Goal: Communication & Community: Ask a question

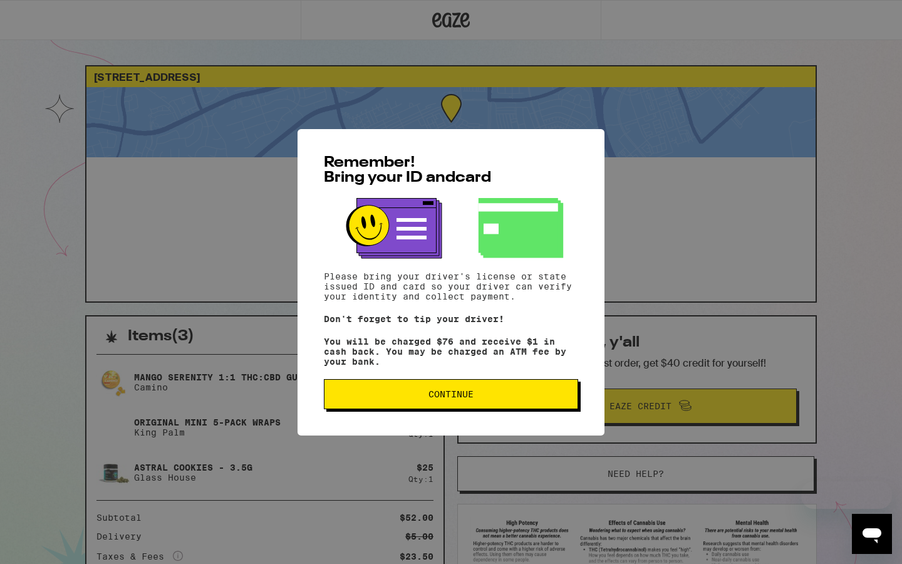
click at [285, 165] on div "Remember! Bring your ID and card Please bring your driver's license or state is…" at bounding box center [451, 282] width 902 height 564
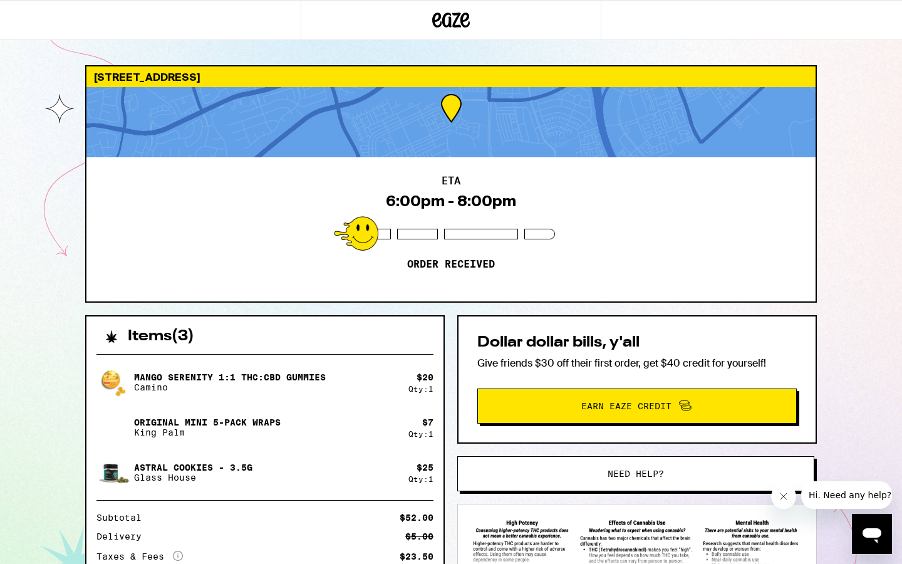
click at [577, 479] on button "Need help?" at bounding box center [635, 473] width 357 height 35
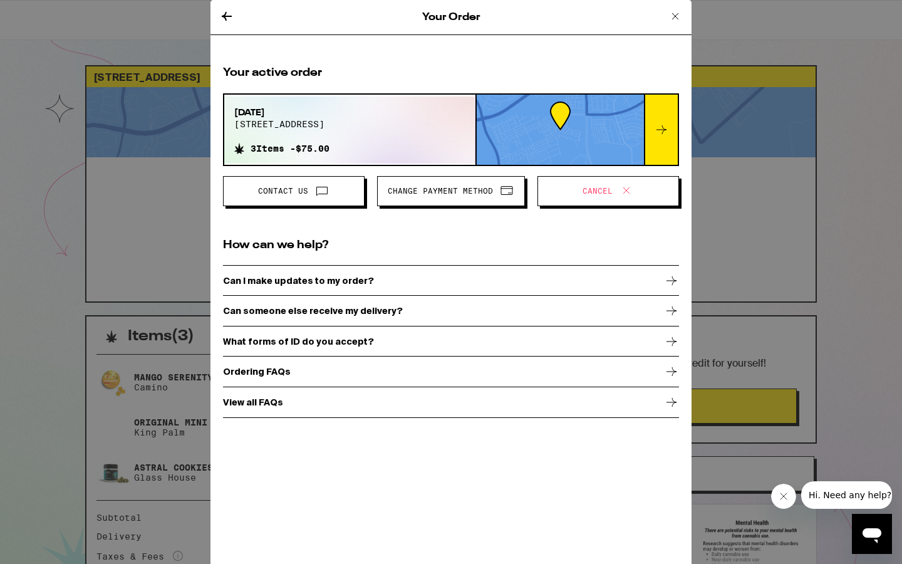
click at [583, 285] on div "Can I make updates to my order?" at bounding box center [451, 280] width 456 height 31
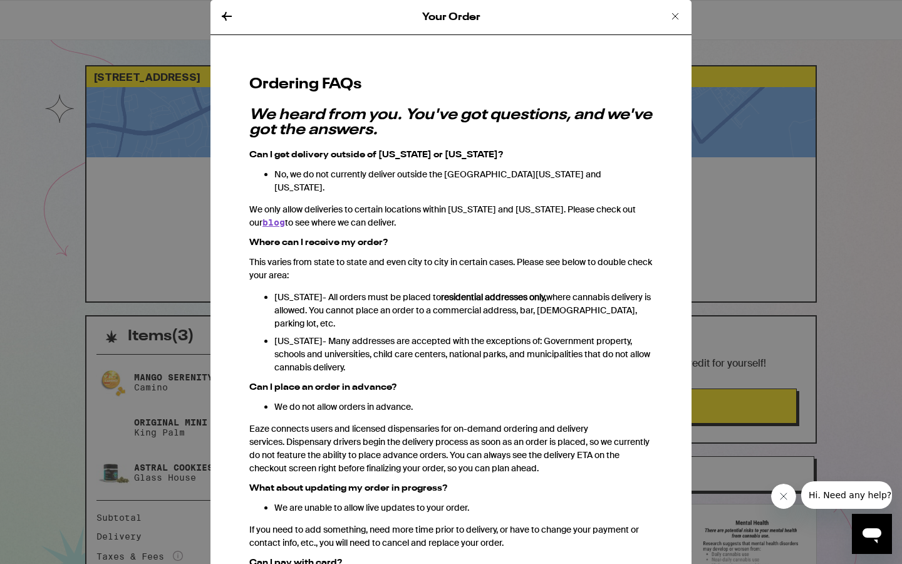
click at [229, 6] on div "Your Order" at bounding box center [451, 17] width 481 height 35
click at [229, 14] on icon at bounding box center [226, 16] width 15 height 15
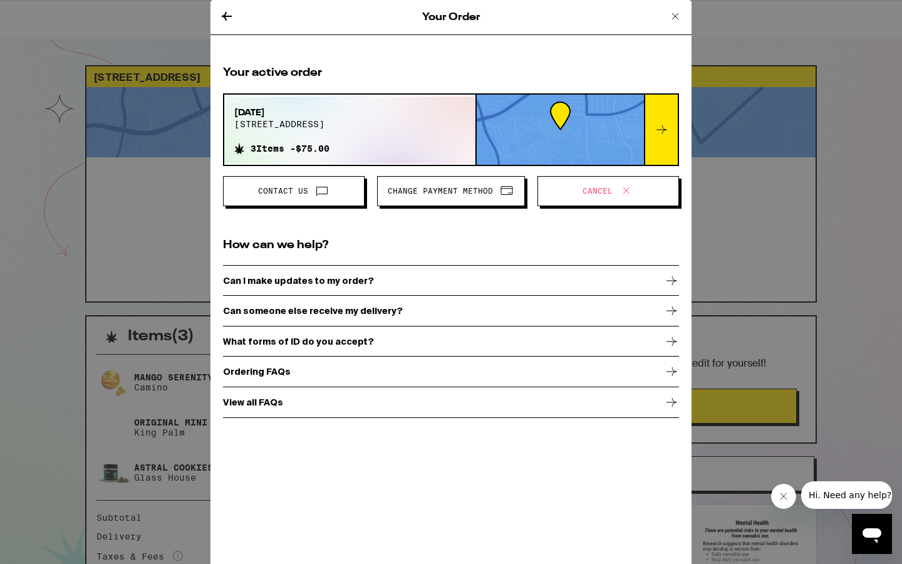
click at [298, 193] on span "Contact Us" at bounding box center [283, 191] width 50 height 8
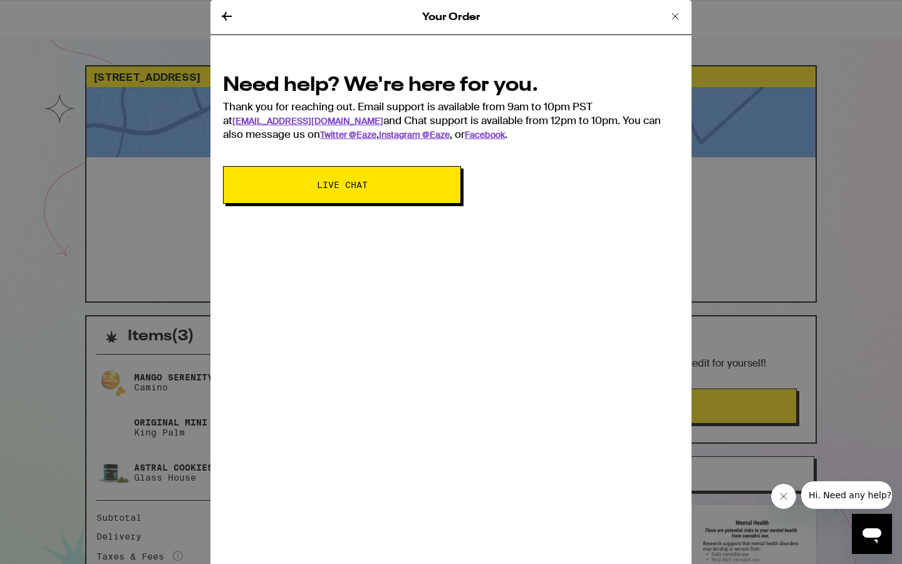
click at [298, 193] on button "Live Chat" at bounding box center [342, 185] width 238 height 38
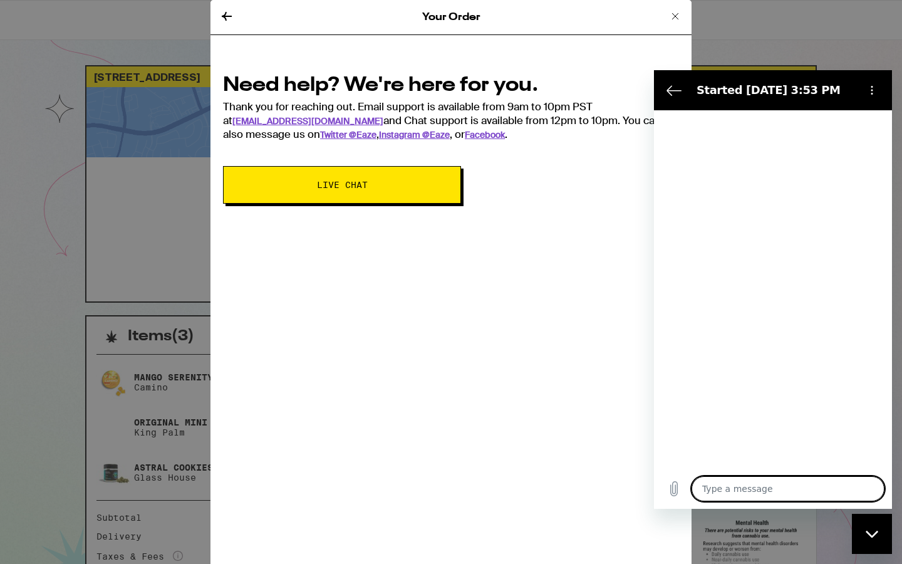
type textarea "x"
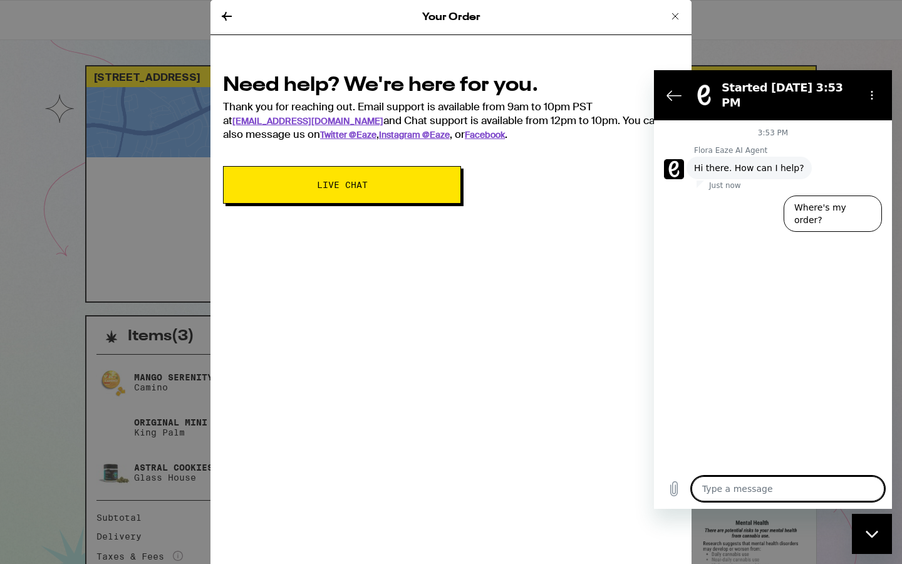
type textarea "C"
type textarea "x"
type textarea "Ca"
type textarea "x"
type textarea "Can"
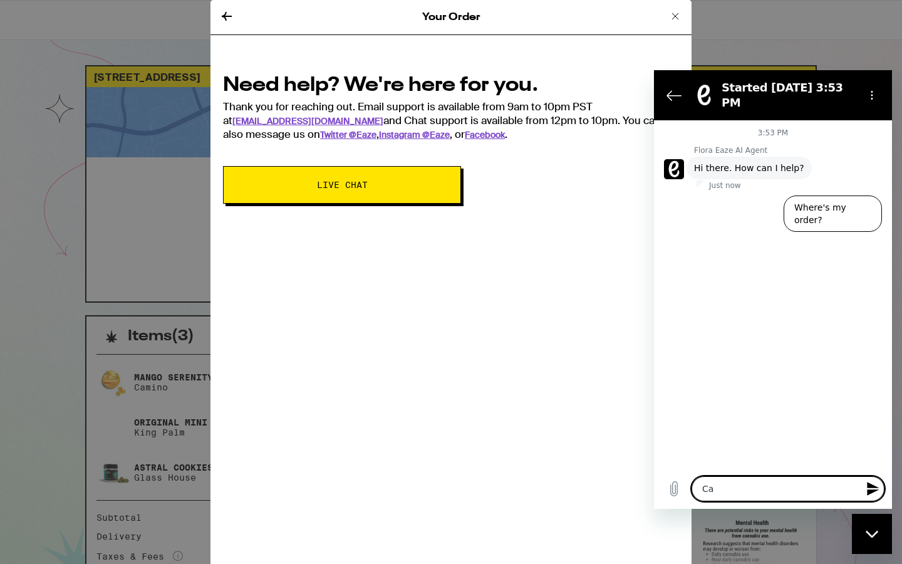
type textarea "x"
type textarea "Can"
type textarea "x"
type textarea "Can I"
type textarea "x"
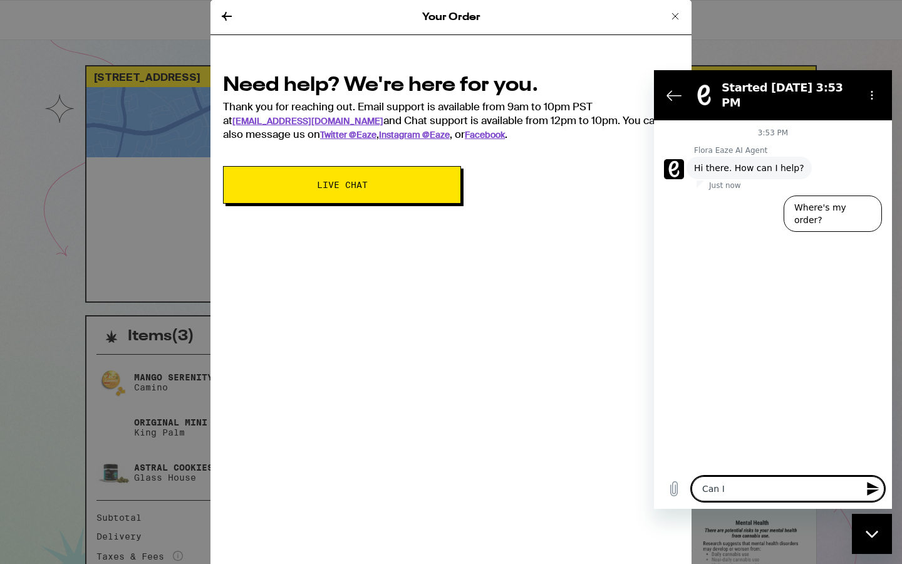
type textarea "Can I"
type textarea "x"
type textarea "Can I s"
type textarea "x"
type textarea "Can I"
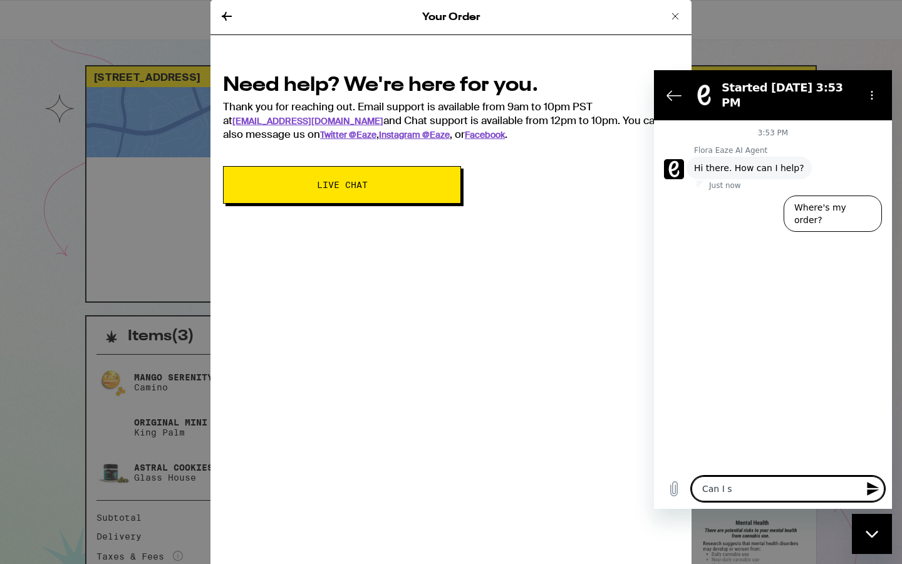
type textarea "x"
type textarea "Can I s"
type textarea "x"
type textarea "Can I sc"
type textarea "x"
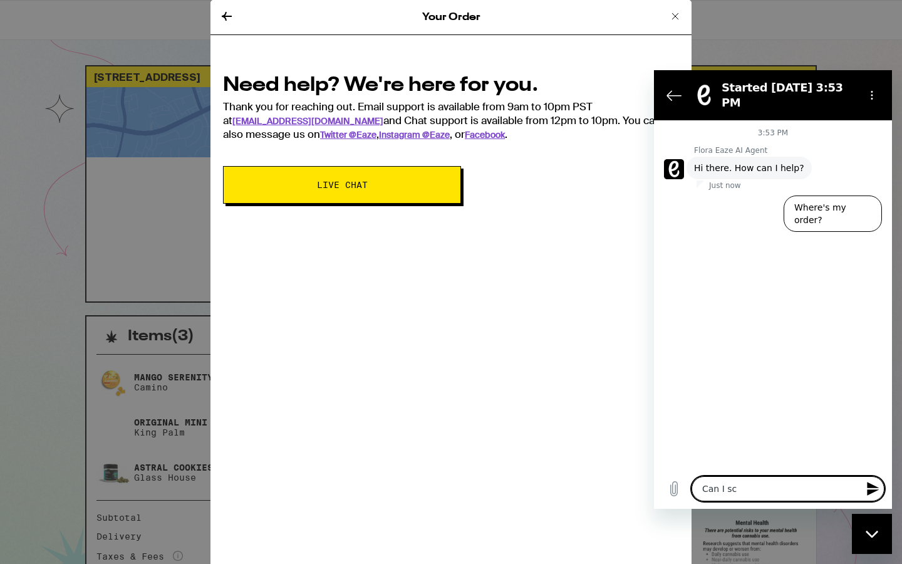
type textarea "Can I sch"
type textarea "x"
type textarea "Can I sche"
type textarea "x"
type textarea "Can I sched"
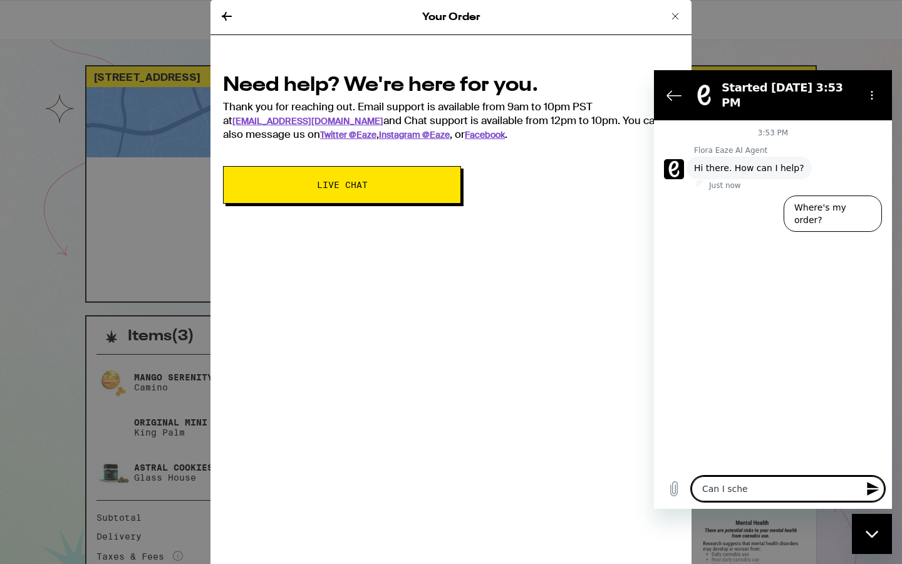
type textarea "x"
type textarea "Can I schedu"
type textarea "x"
type textarea "Can I schedul"
type textarea "x"
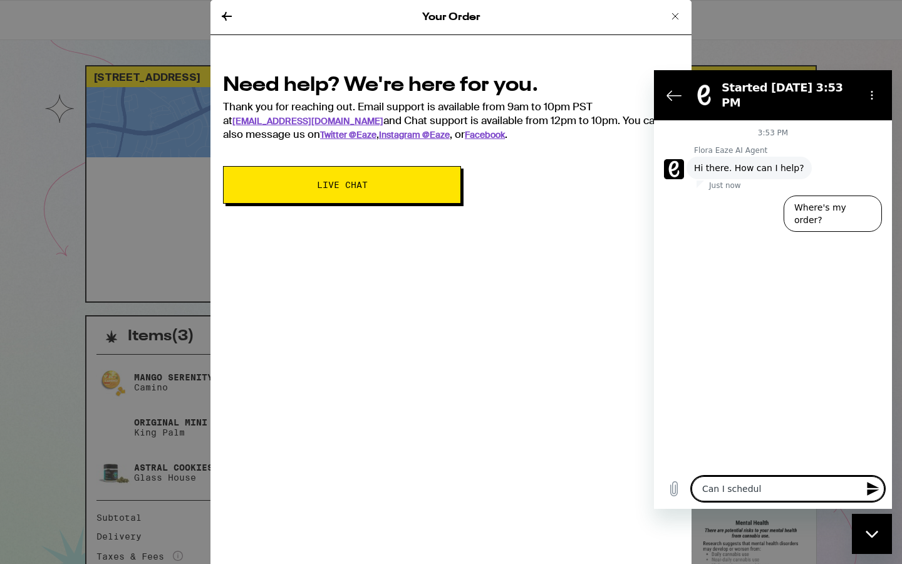
type textarea "Can I schedule"
type textarea "x"
type textarea "Can I schedule"
type textarea "x"
type textarea "Can I schedule m"
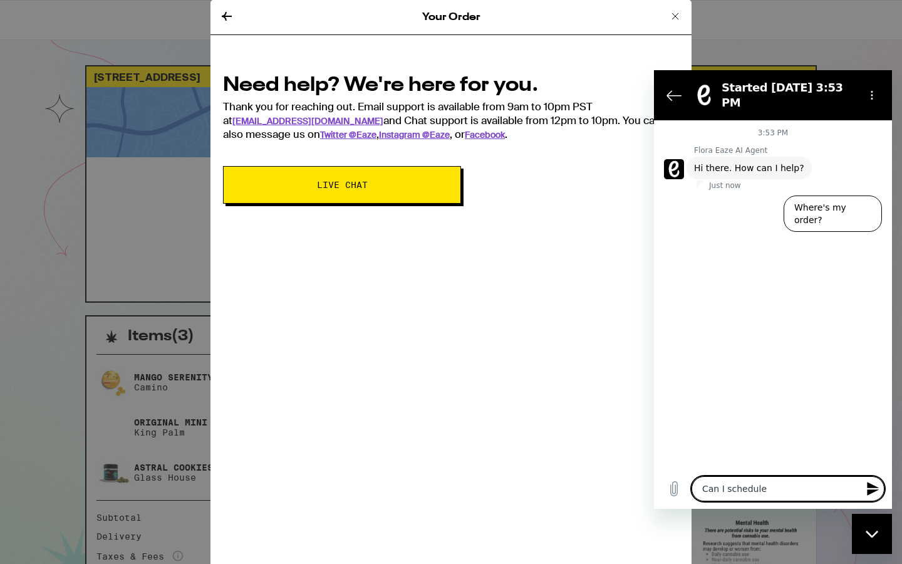
type textarea "x"
type textarea "Can I schedule my"
type textarea "x"
type textarea "Can I schedule my"
type textarea "x"
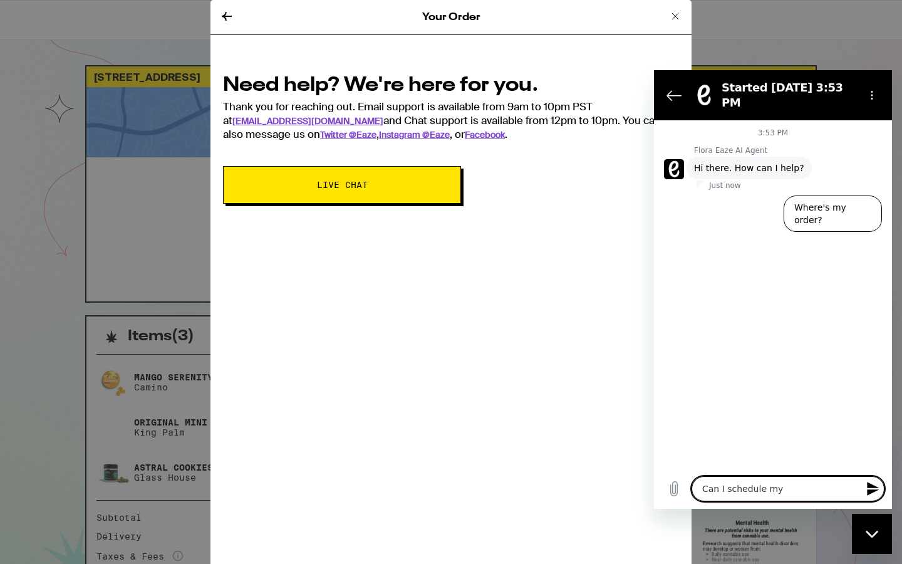
type textarea "Can I schedule my o"
type textarea "x"
type textarea "Can I schedule my or"
type textarea "x"
type textarea "Can I schedule my ord"
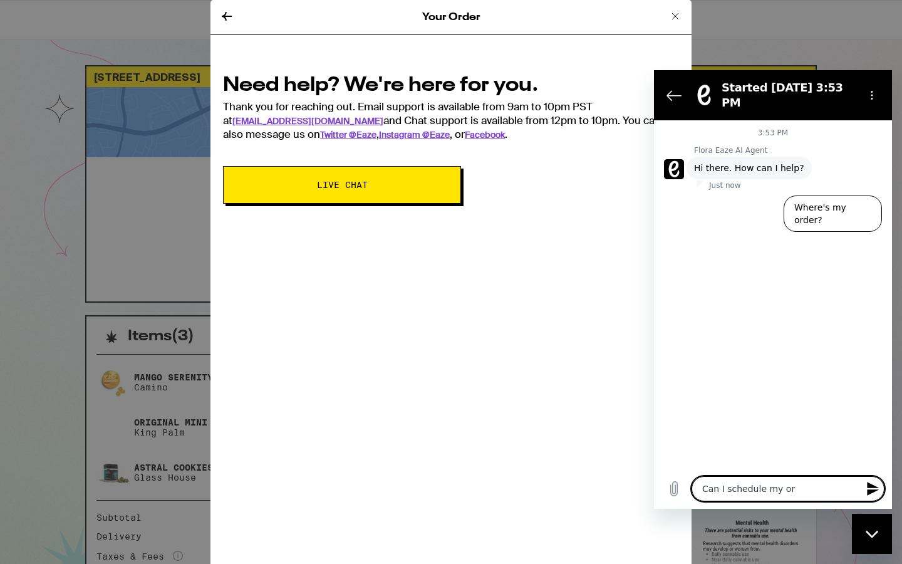
type textarea "x"
type textarea "Can I schedule my orde"
type textarea "x"
type textarea "Can I schedule my order"
type textarea "x"
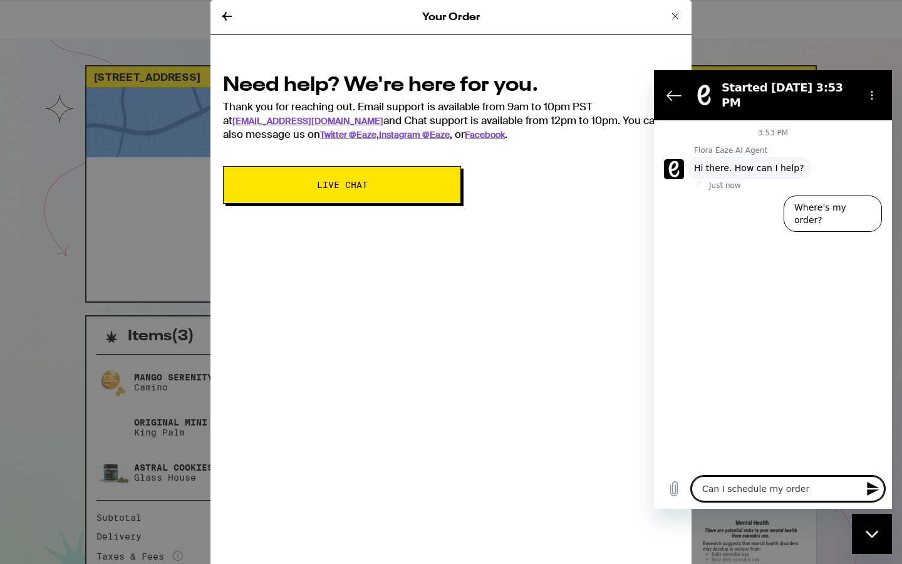
type textarea "Can I schedule my order"
type textarea "x"
type textarea "Can I schedule my order f"
type textarea "x"
type textarea "Can I schedule my order fo"
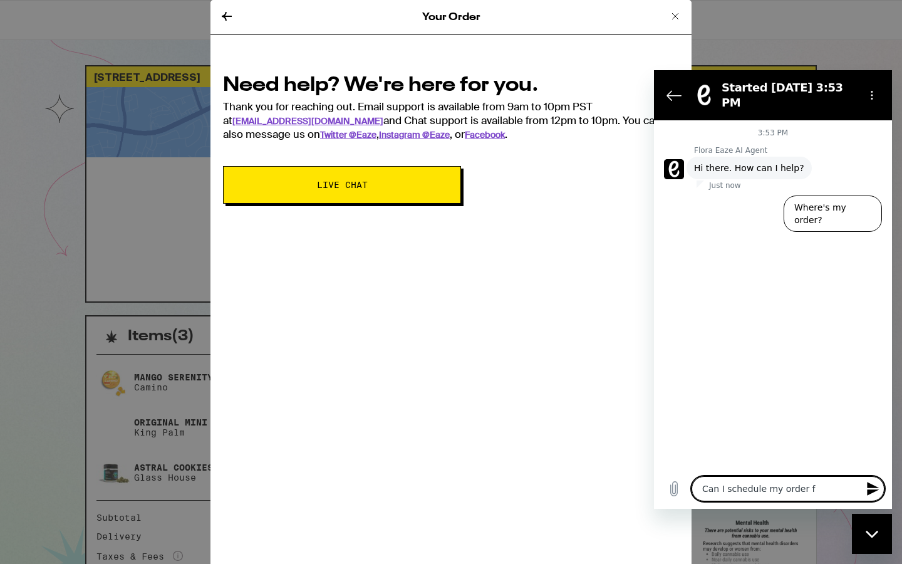
type textarea "x"
type textarea "Can I schedule my order for"
type textarea "x"
type textarea "Can I schedule my order for"
type textarea "x"
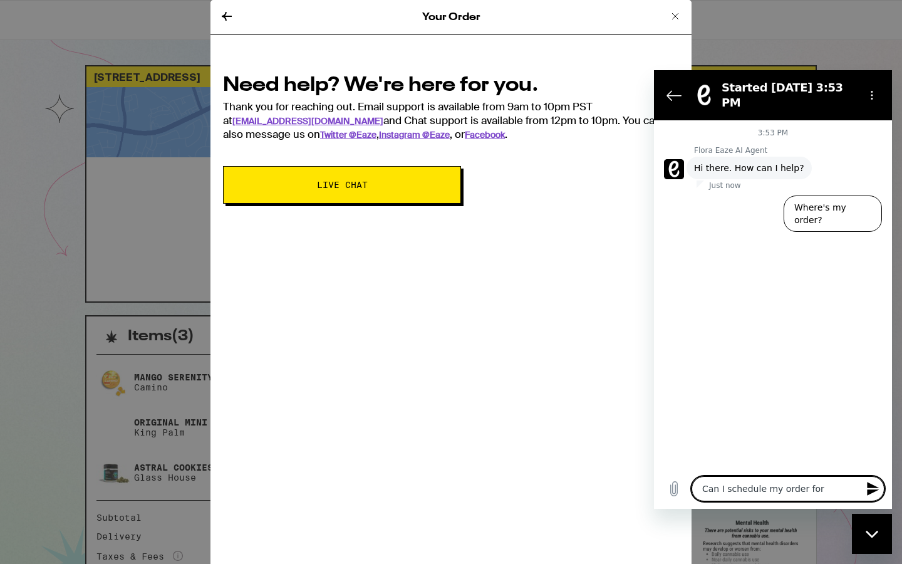
type textarea "Can I schedule my order for e"
type textarea "x"
type textarea "Can I schedule my order for ea"
type textarea "x"
type textarea "Can I schedule my order for ear"
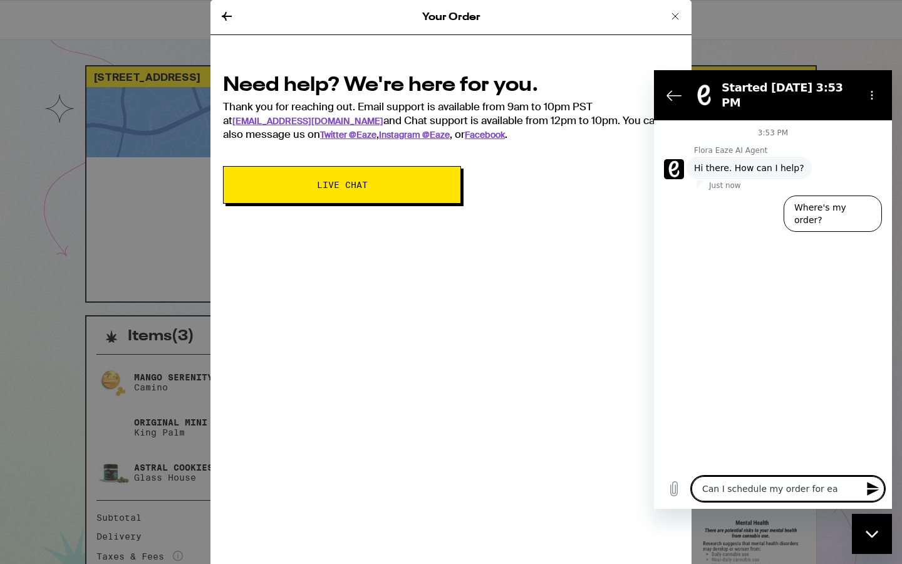
type textarea "x"
type textarea "Can I schedule my order for earl"
type textarea "x"
type textarea "Can I schedule my order for earli"
type textarea "x"
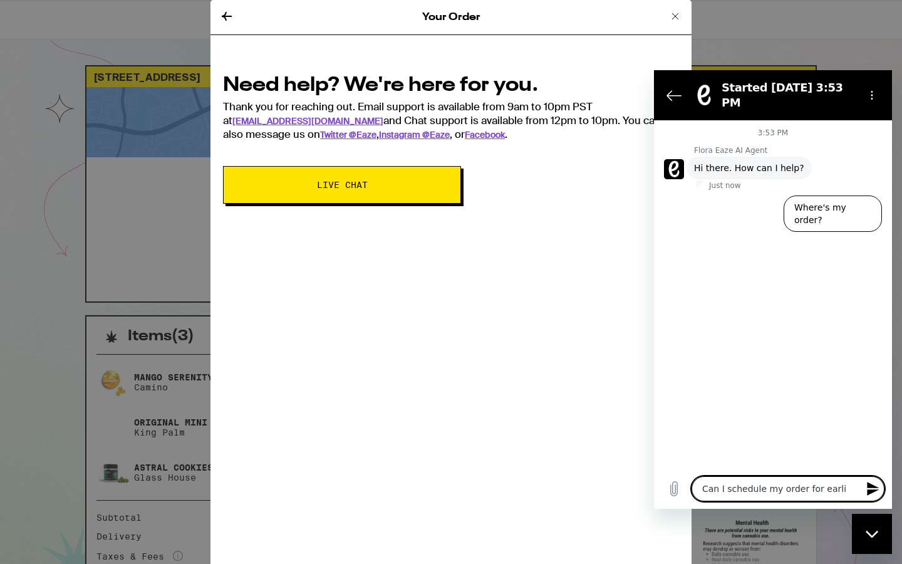
type textarea "Can I schedule my order for earlie"
type textarea "x"
type textarea "Can I schedule my order for earlier"
type textarea "x"
type textarea "Can I schedule my order for earlier?"
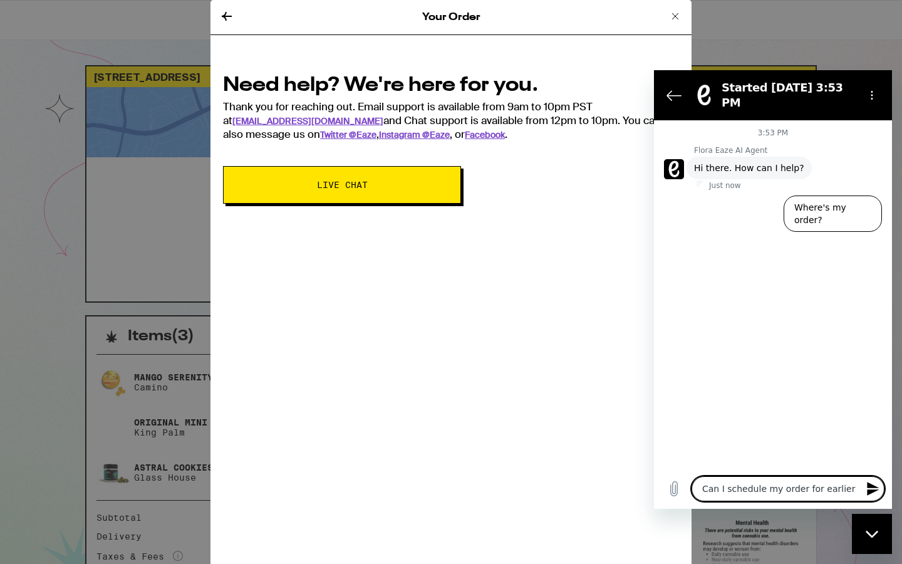
type textarea "x"
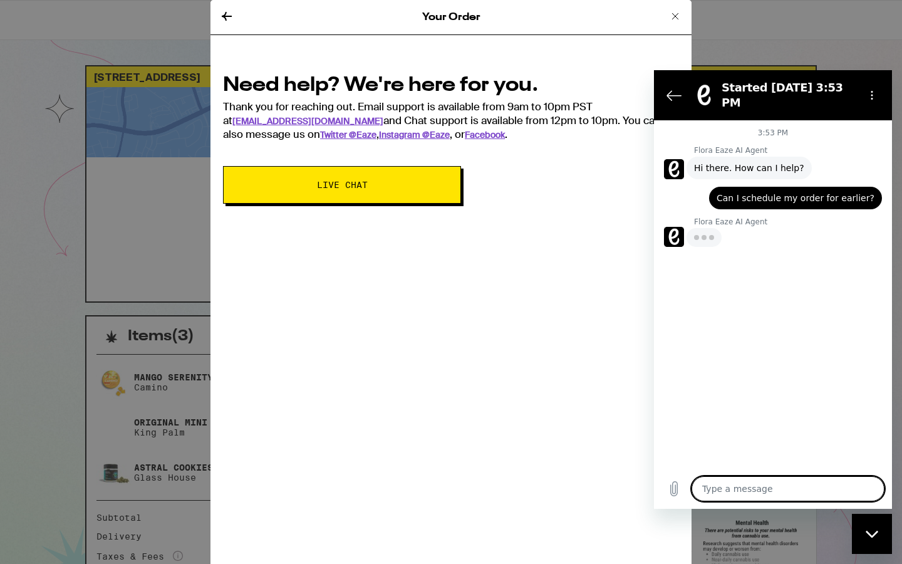
type textarea "x"
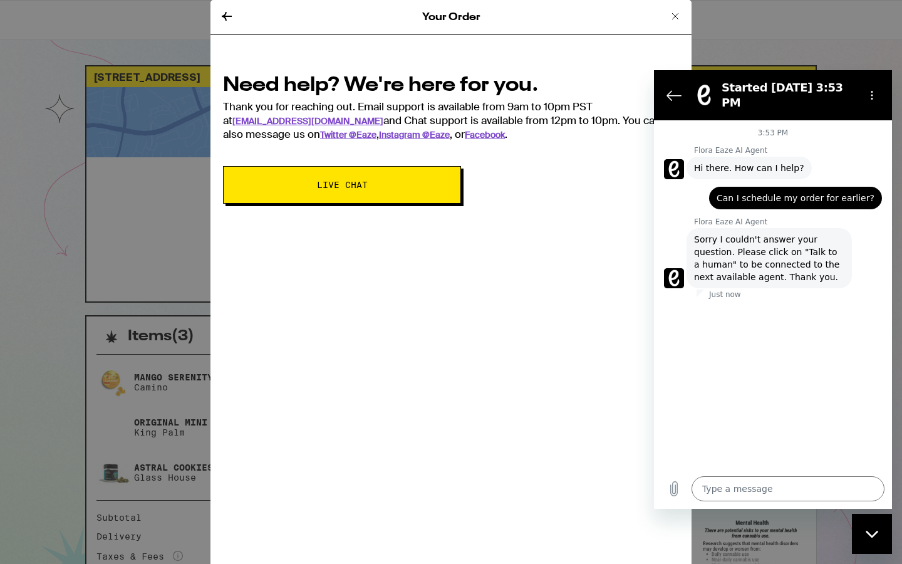
click at [761, 257] on span "Sorry I couldn't answer your question. Please click on "Talk to a human" to be …" at bounding box center [769, 258] width 150 height 50
click at [741, 494] on textarea at bounding box center [788, 488] width 193 height 25
type textarea "T"
type textarea "x"
type textarea "Ta"
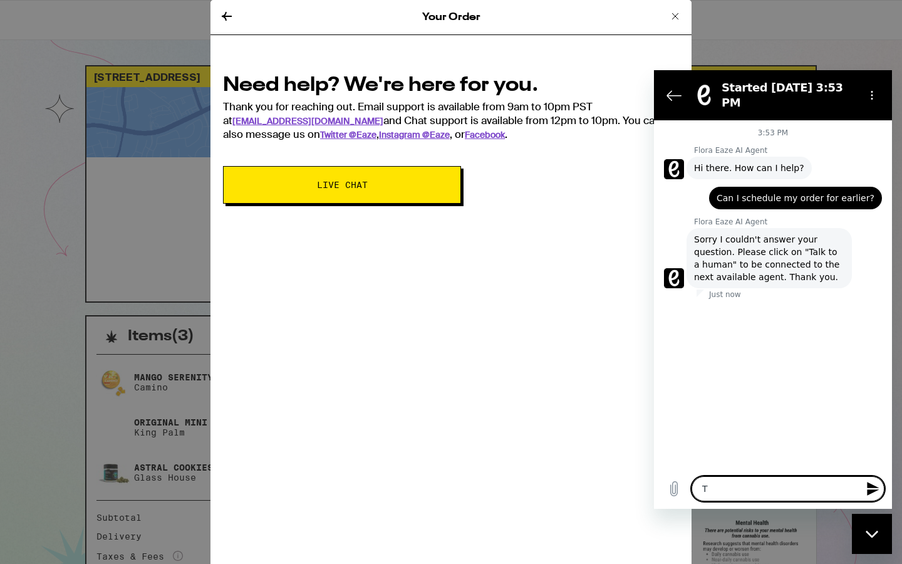
type textarea "x"
type textarea "Tal"
type textarea "x"
type textarea "Talk"
type textarea "x"
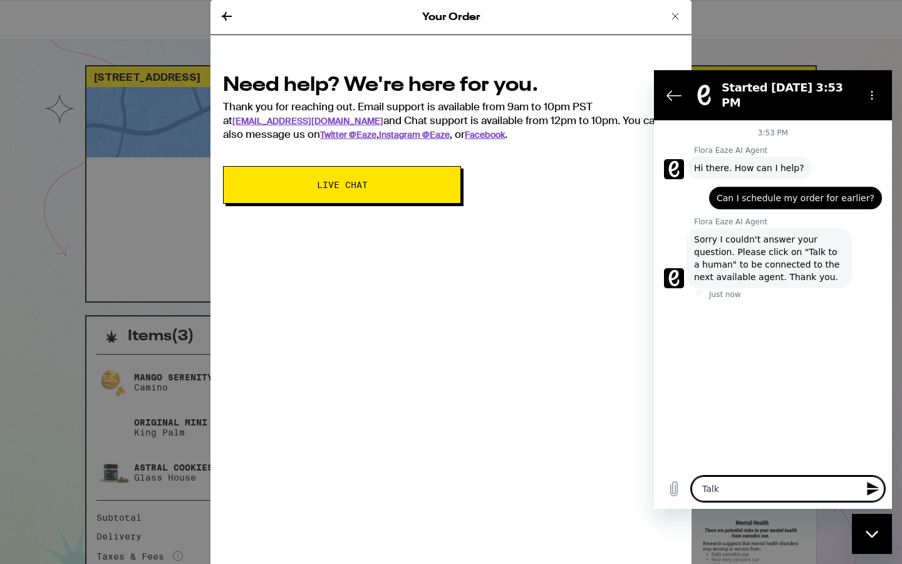
type textarea "Talk"
type textarea "x"
type textarea "Talk t"
type textarea "x"
type textarea "Talk to"
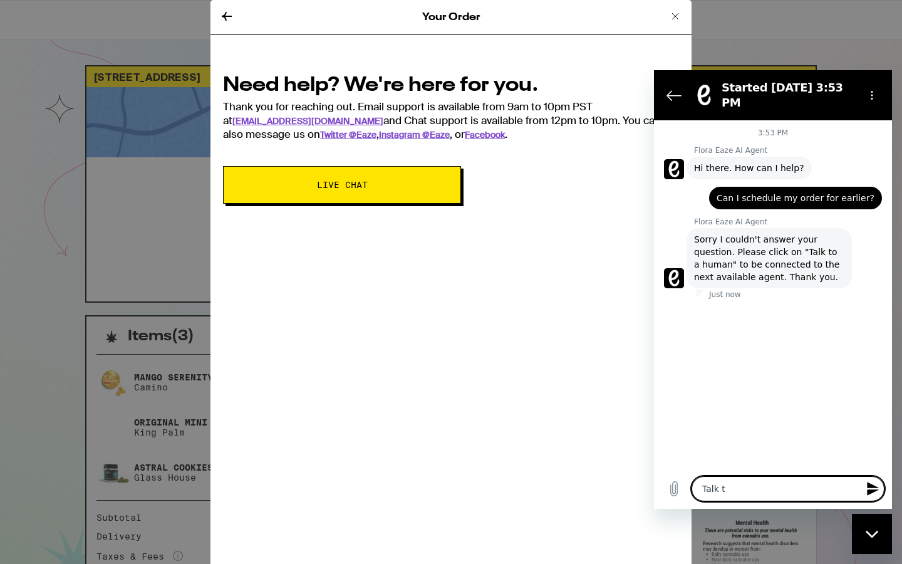
type textarea "x"
type textarea "Talk to"
type textarea "x"
type textarea "Talk to h"
type textarea "x"
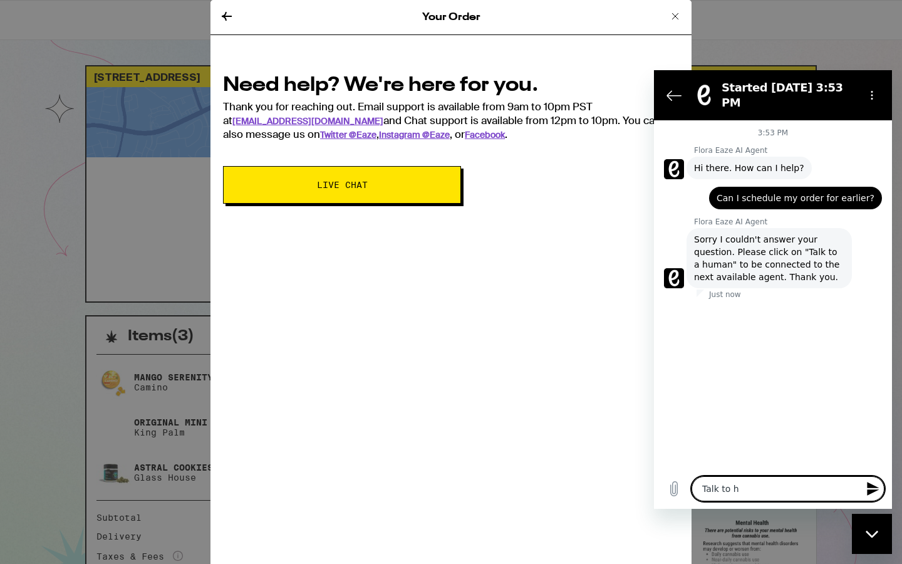
type textarea "Talk to hu"
type textarea "x"
type textarea "Talk to hum"
type textarea "x"
type textarea "Talk to huma"
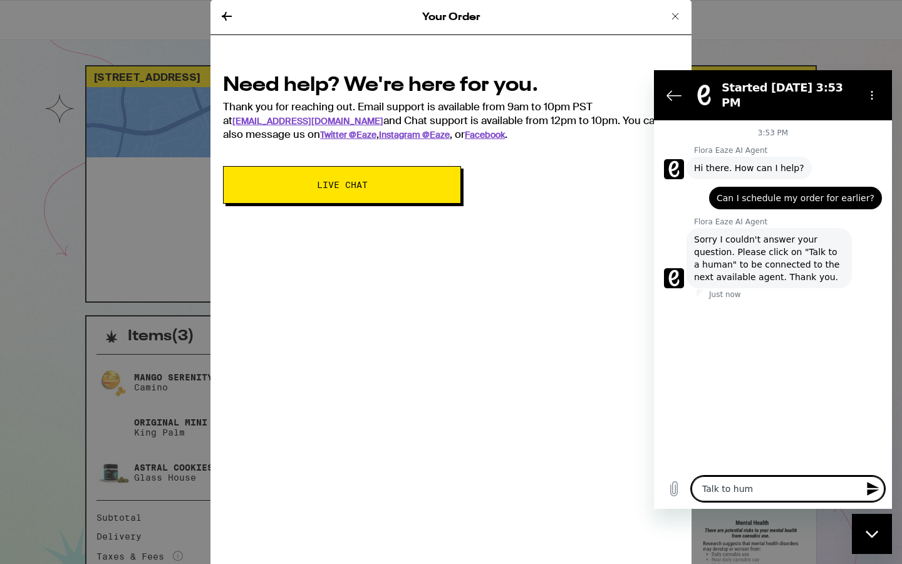
type textarea "x"
type textarea "Talk to human"
type textarea "x"
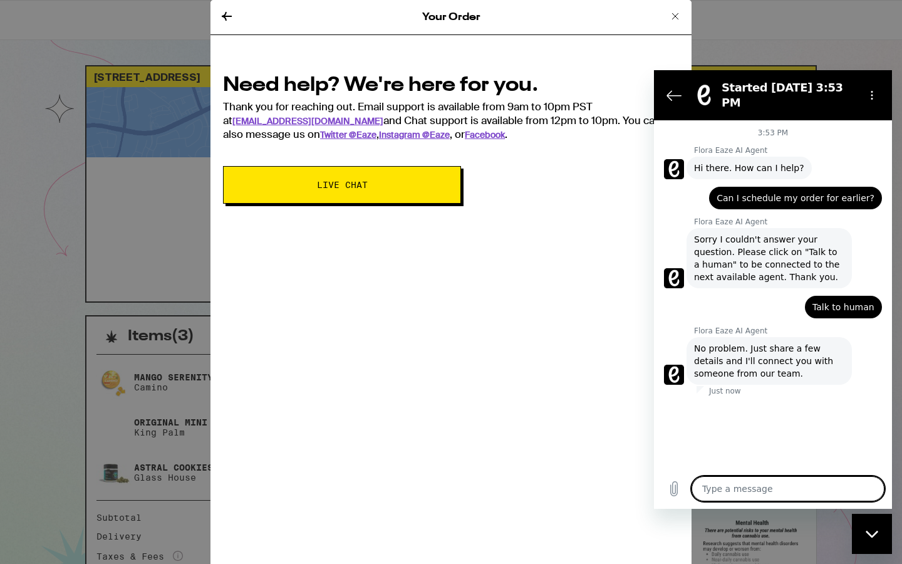
type textarea "x"
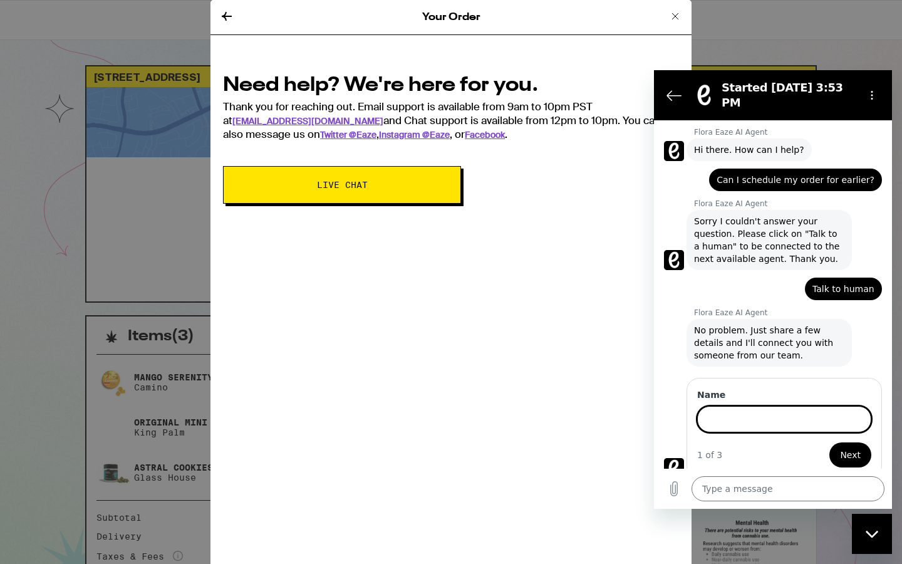
scroll to position [17, 0]
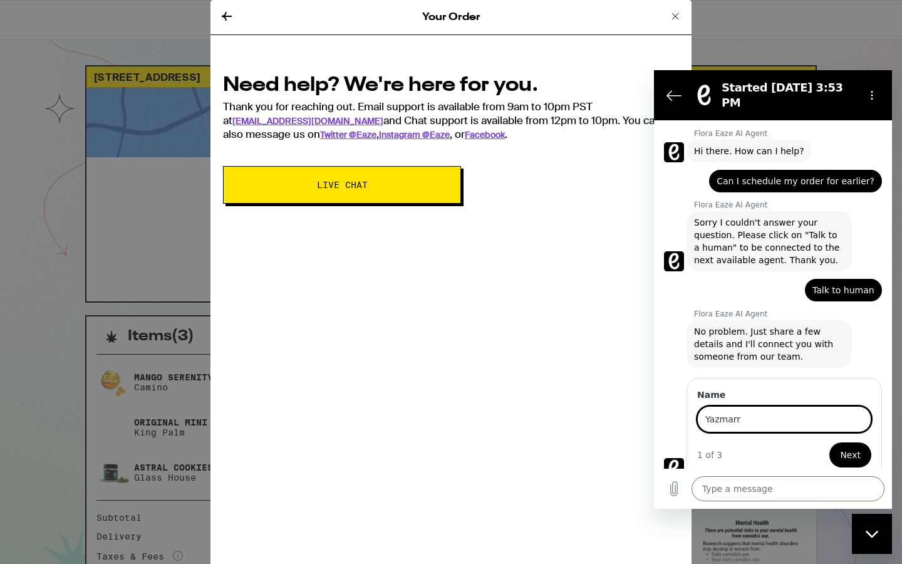
type input "Yazmarr"
click at [845, 457] on button "Next" at bounding box center [851, 454] width 42 height 25
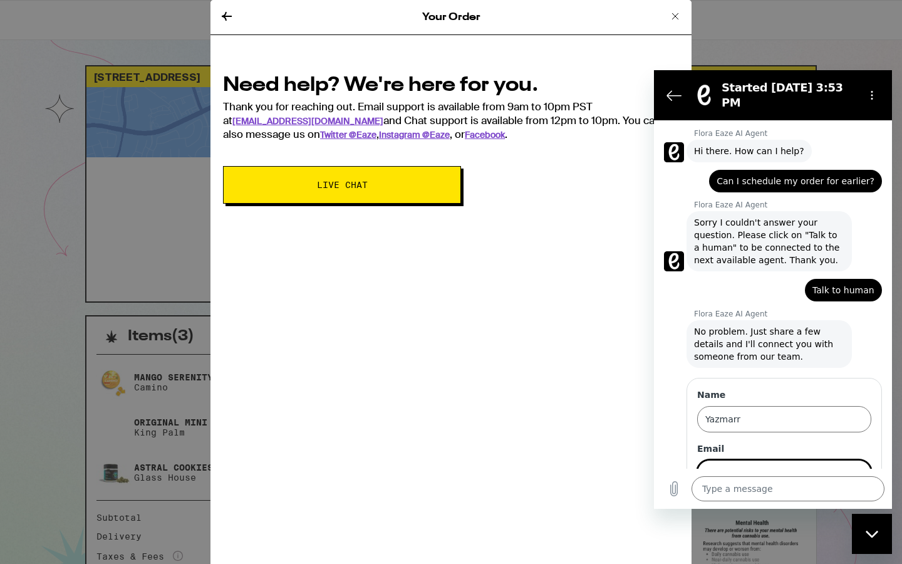
scroll to position [71, 0]
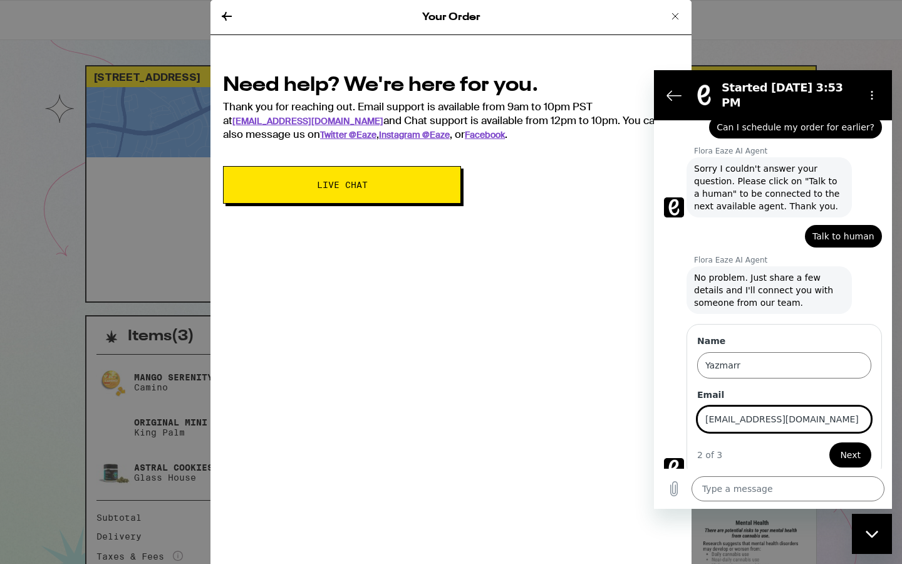
type input "yazmarrwilliams@gmail.com"
click at [830, 442] on button "Next" at bounding box center [851, 454] width 42 height 25
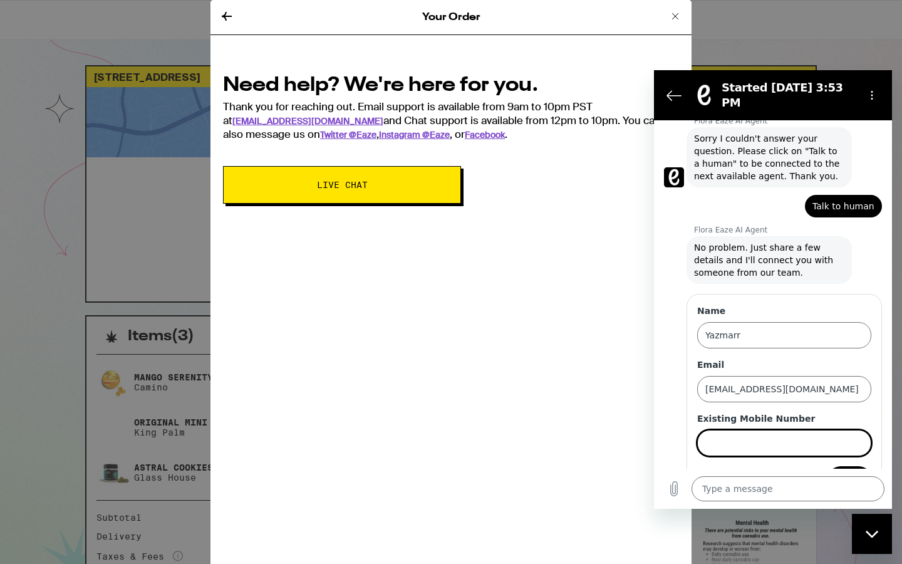
scroll to position [125, 0]
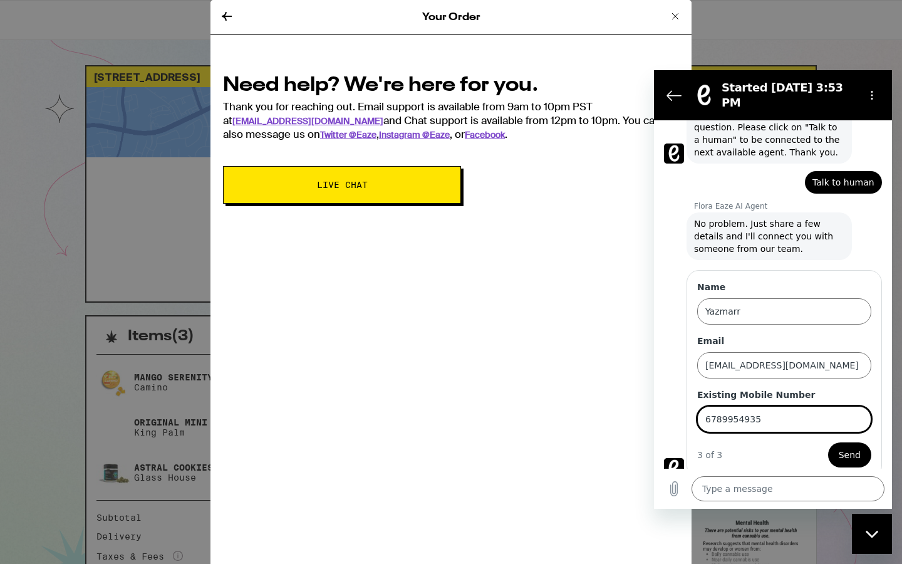
type input "6789954935"
click at [828, 442] on button "Send" at bounding box center [849, 454] width 43 height 25
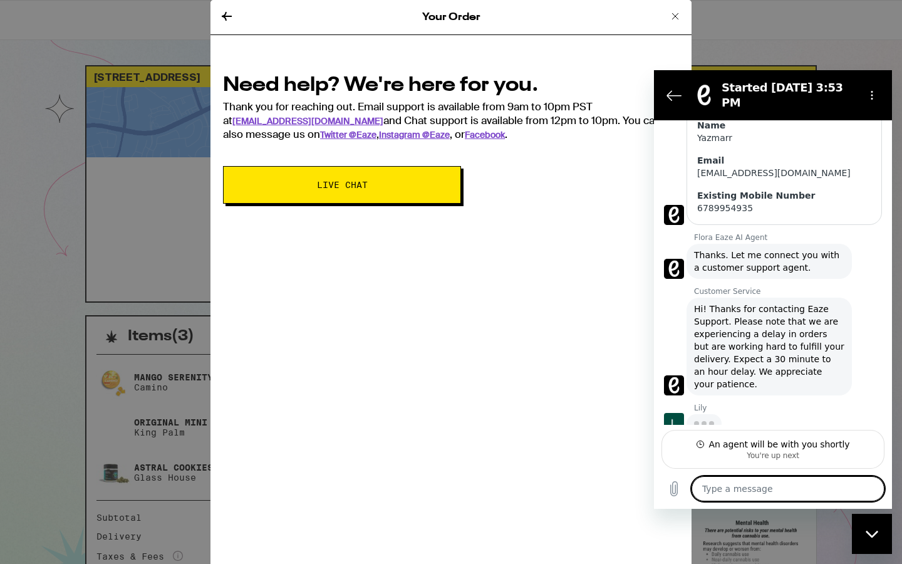
scroll to position [295, 0]
type textarea "x"
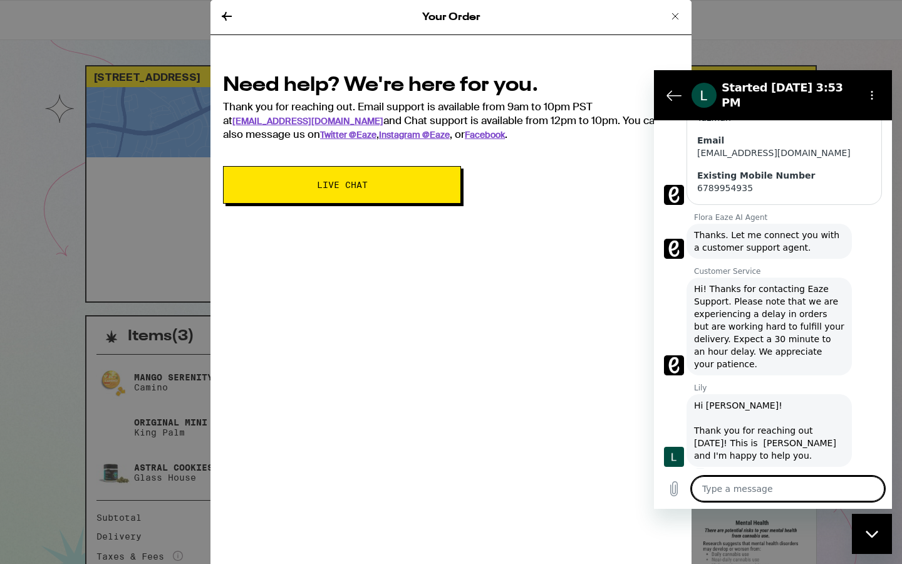
scroll to position [319, 0]
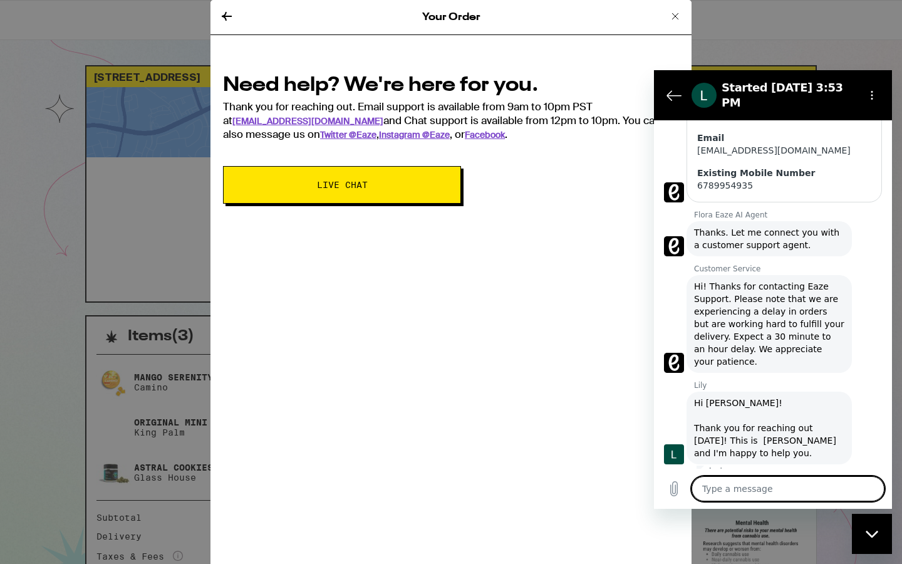
type textarea "H"
type textarea "x"
type textarea "Hi"
type textarea "x"
type textarea "Hi"
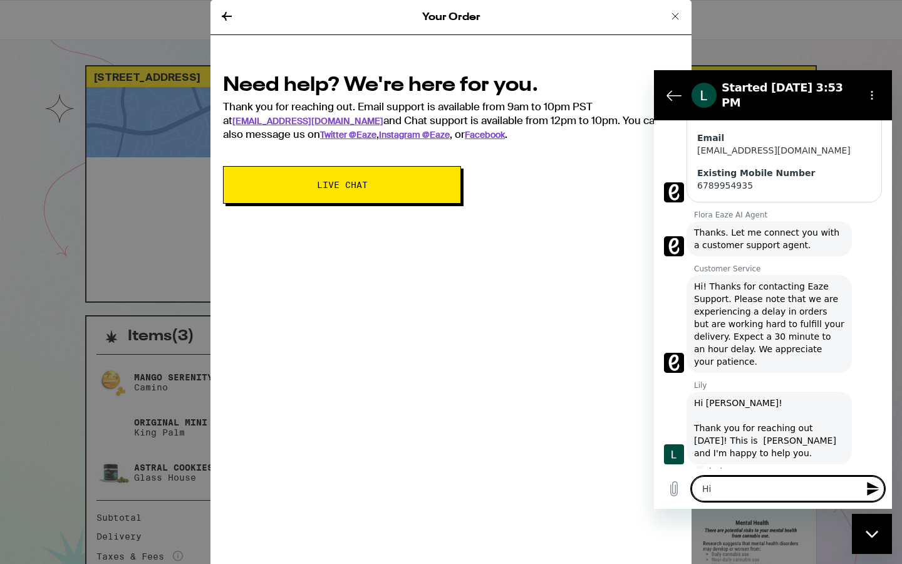
type textarea "x"
type textarea "Hi L"
type textarea "x"
type textarea "Hi Li"
type textarea "x"
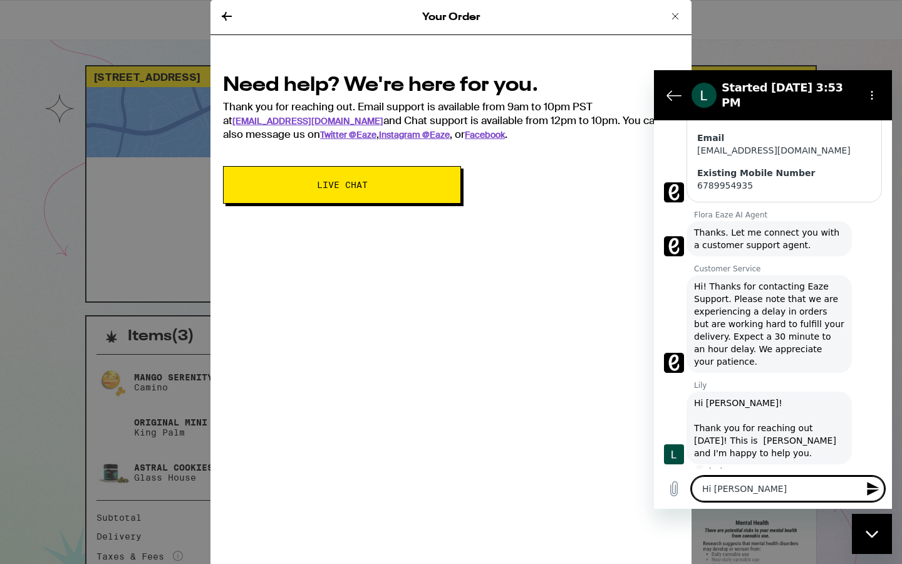
type textarea "Hi Lil"
type textarea "x"
type textarea "Hi Lilu"
type textarea "x"
type textarea "Hi Lil"
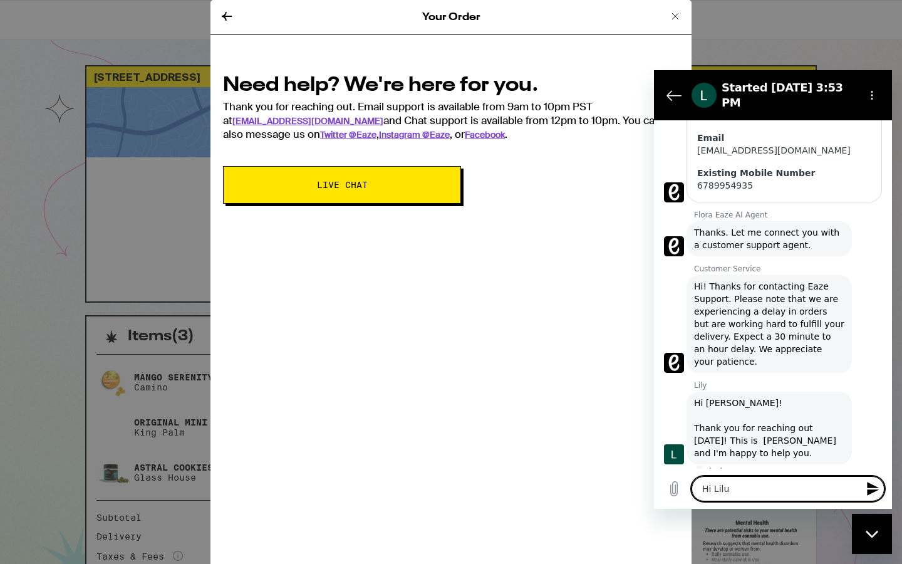
type textarea "x"
type textarea "Hi Lily"
type textarea "x"
type textarea "Hi Lily!"
type textarea "x"
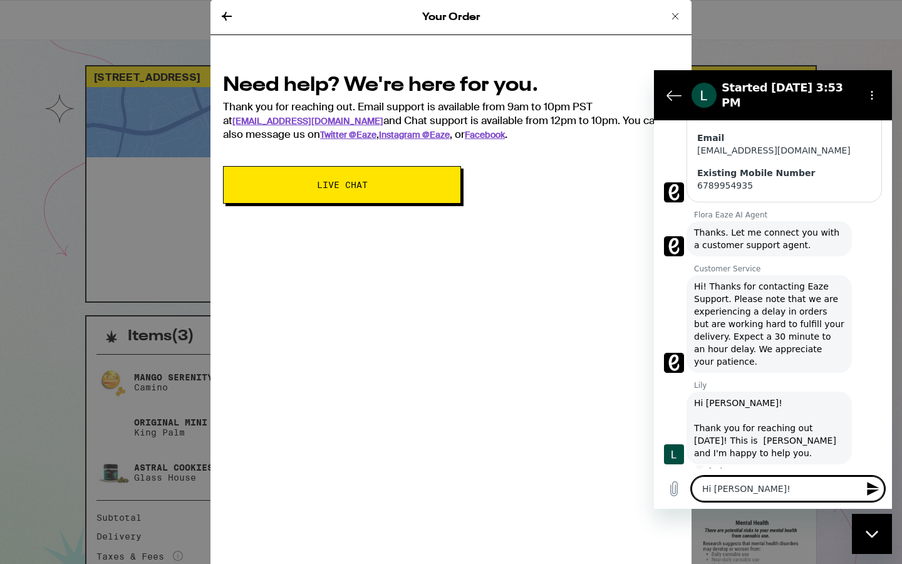
type textarea "Hi Lily!"
type textarea "x"
type textarea "Hi Lily! I"
type textarea "x"
type textarea "Hi Lily! I"
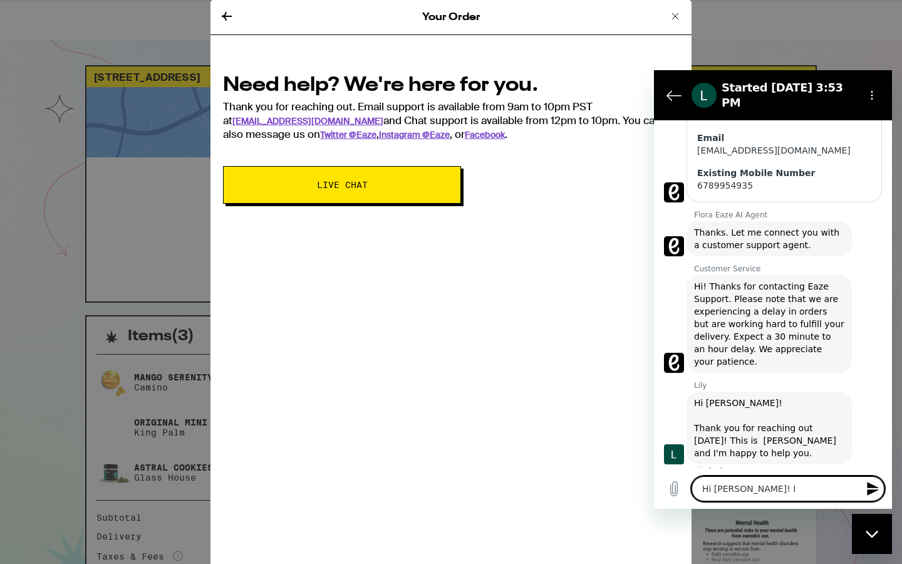
type textarea "x"
type textarea "Hi Lily! I j"
type textarea "x"
type textarea "Hi Lily! I ju"
type textarea "x"
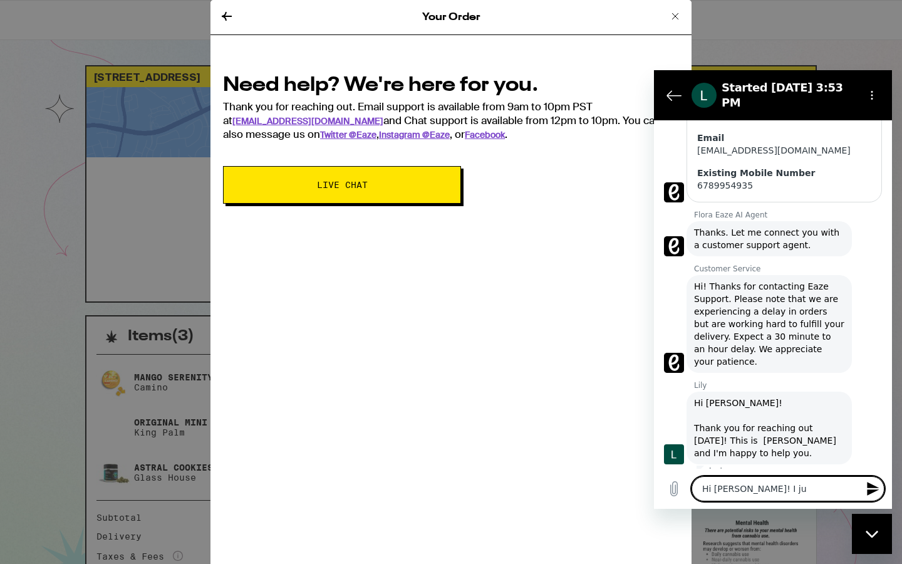
type textarea "Hi Lily! I jus"
type textarea "x"
type textarea "Hi Lily! I just"
type textarea "x"
type textarea "Hi Lily! I just"
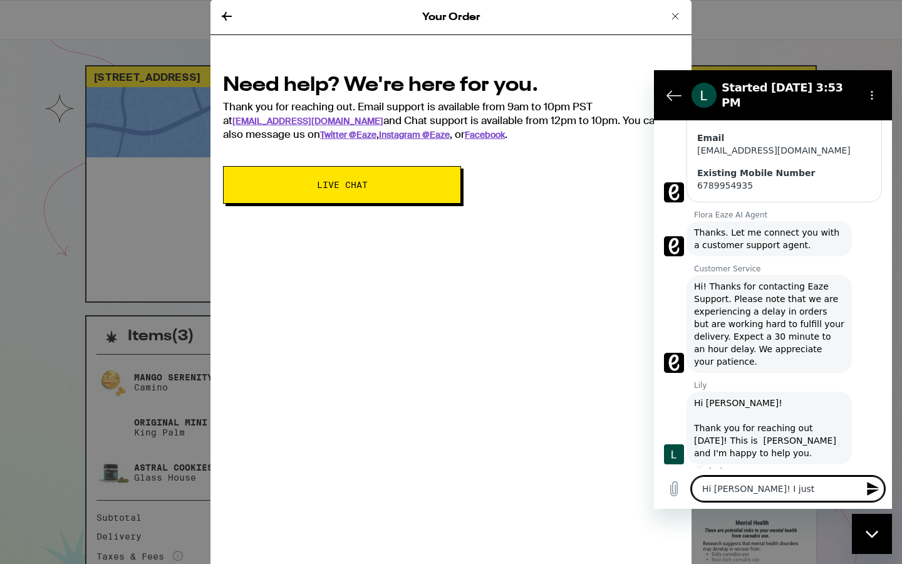
type textarea "x"
type textarea "Hi Lily! I just s"
type textarea "x"
type textarea "Hi Lily! I just sa"
type textarea "x"
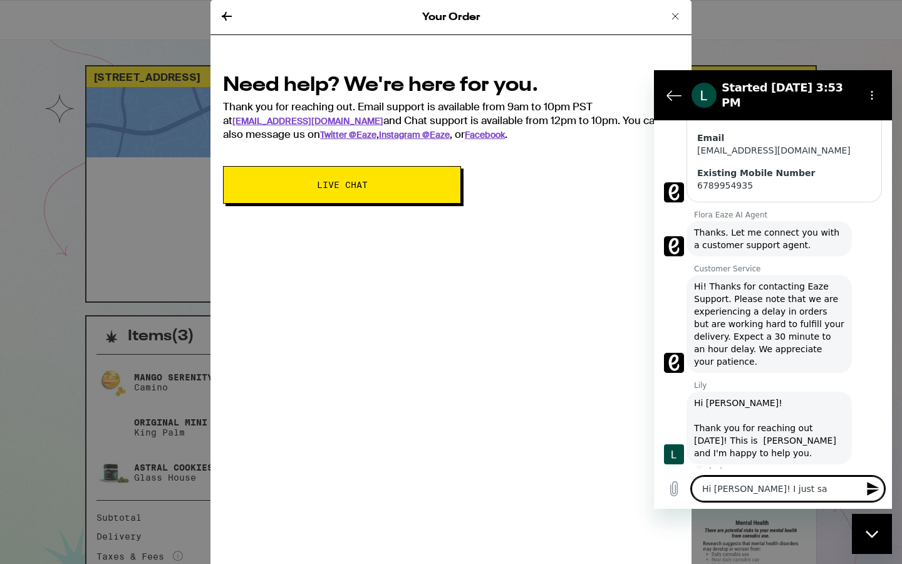
type textarea "Hi Lily! I just saw"
type textarea "x"
type textarea "Hi Lily! I just saw"
type textarea "x"
type textarea "Hi Lily! I just saw t"
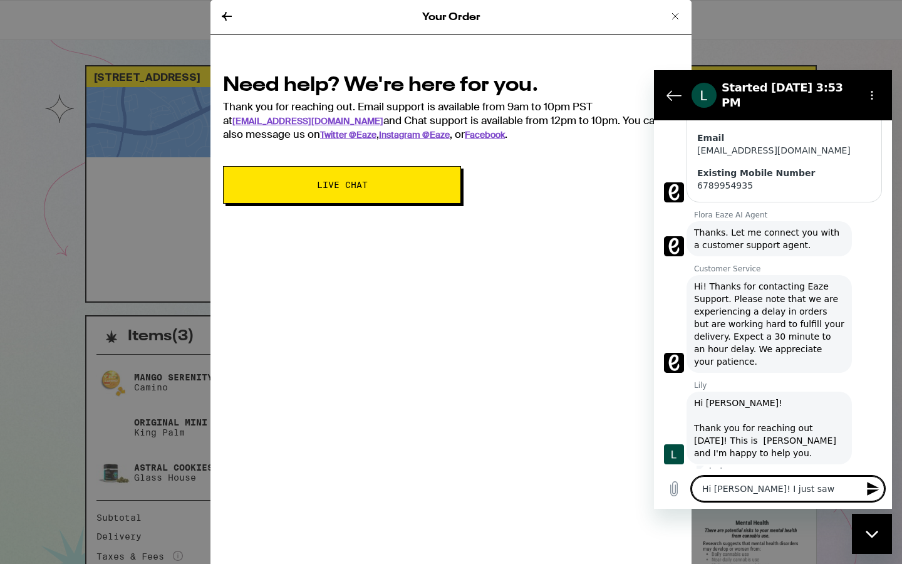
type textarea "x"
type textarea "Hi Lily! I just saw th"
type textarea "x"
type textarea "Hi Lily! I just saw the"
type textarea "x"
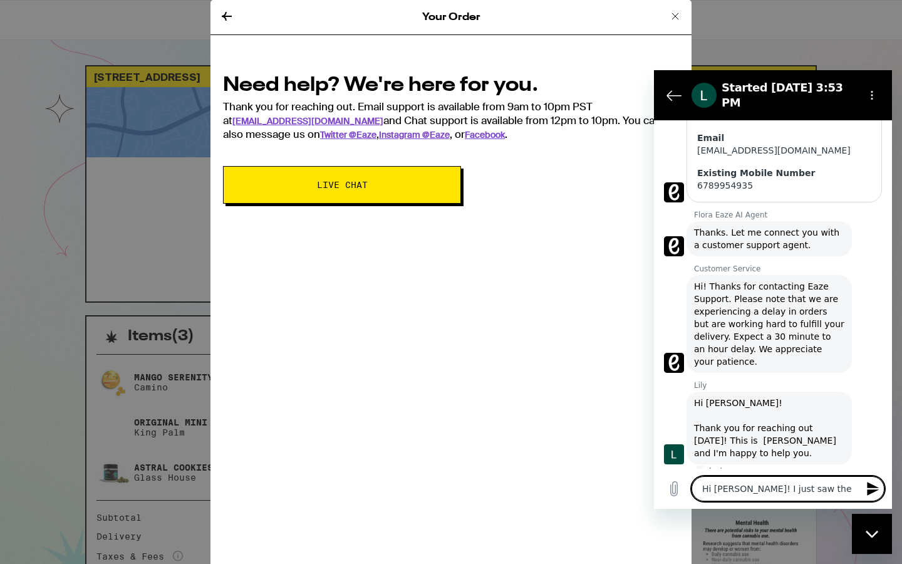
type textarea "Hi Lily! I just saw the"
type textarea "x"
type textarea "Hi Lily! I just saw the to"
type textarea "x"
type textarea "Hi Lily! I just saw the t"
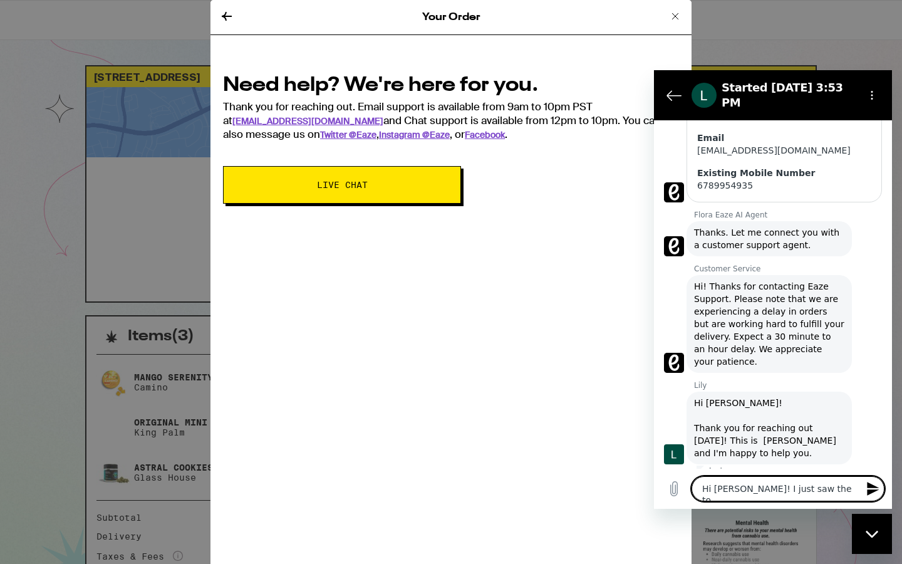
type textarea "x"
type textarea "Hi Lily! I just saw the"
type textarea "x"
type textarea "Hi Lily! I just saw the n"
type textarea "x"
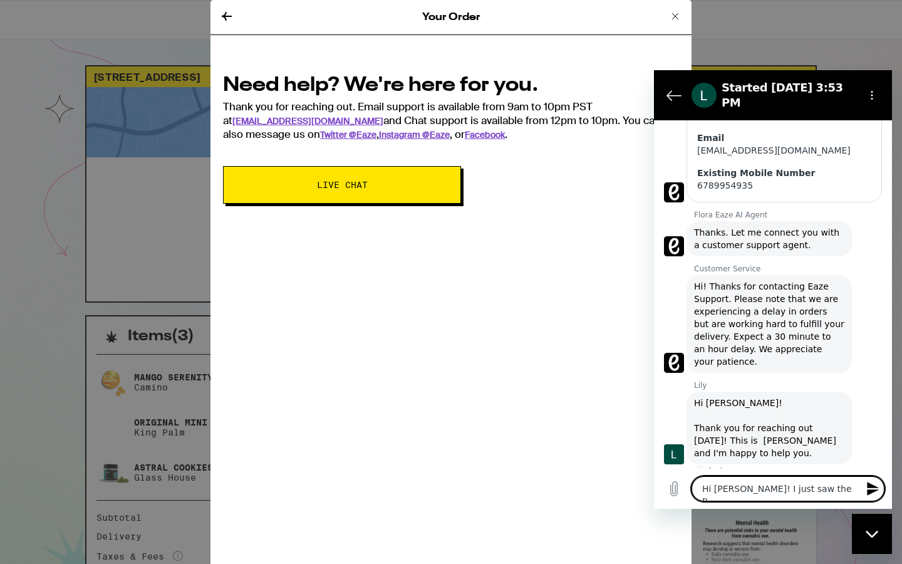
type textarea "Hi Lily! I just saw the no"
type textarea "x"
type textarea "Hi Lily! I just saw the not"
type textarea "x"
type textarea "Hi Lily! I just saw the note"
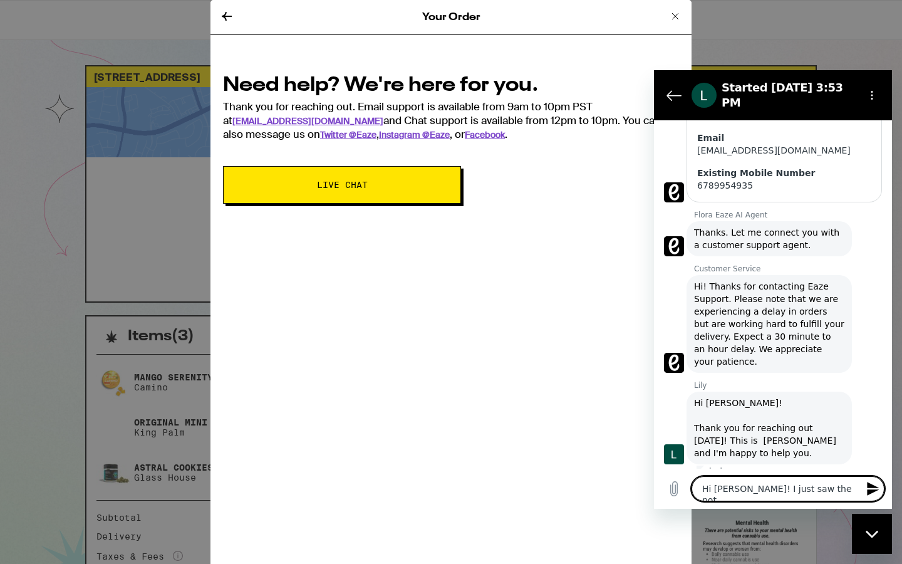
type textarea "x"
type textarea "Hi Lily! I just saw the note"
type textarea "x"
type textarea "Hi Lily! I just saw the note a"
type textarea "x"
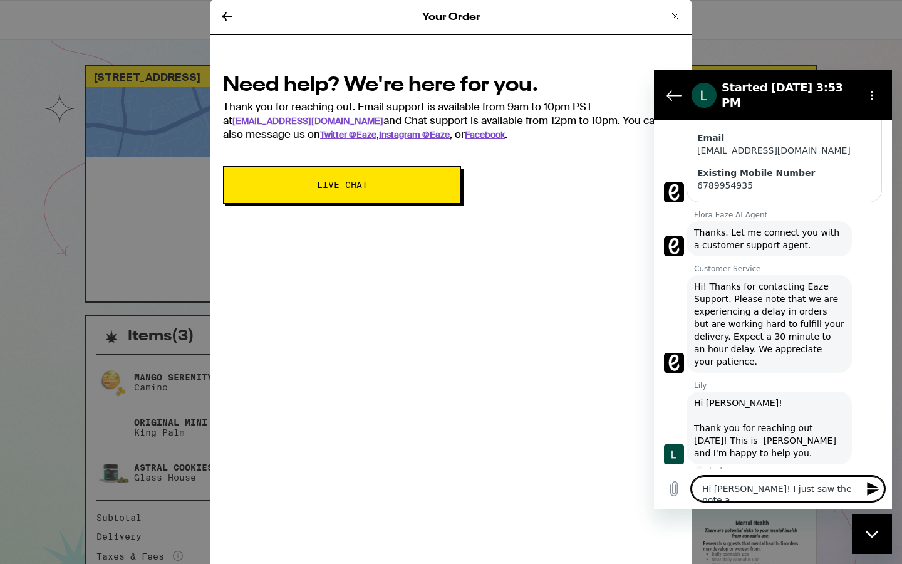
type textarea "Hi Lily! I just saw the note ab"
type textarea "x"
type textarea "Hi Lily! I just saw the note abo"
type textarea "x"
type textarea "Hi Lily! I just saw the note abou"
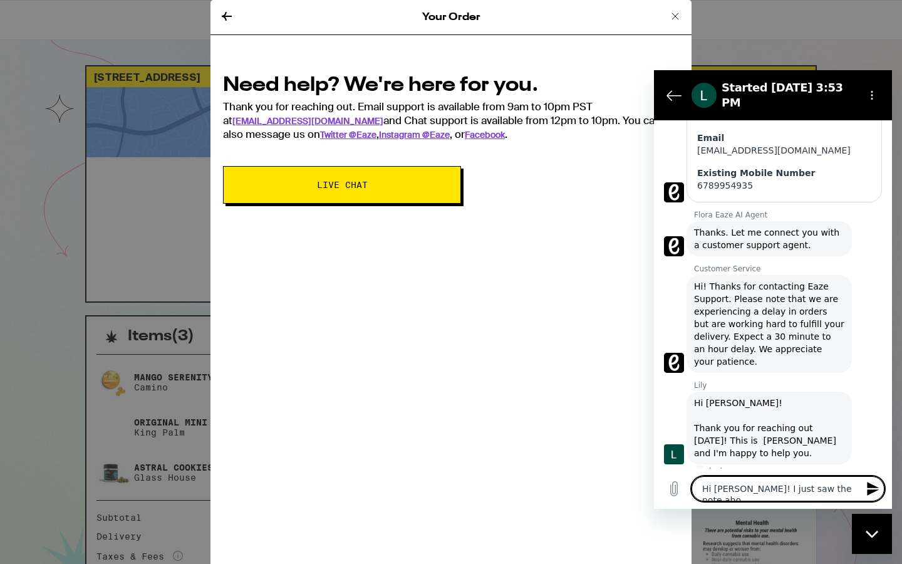
type textarea "x"
type textarea "Hi Lily! I just saw the note about"
type textarea "x"
type textarea "Hi Lily! I just saw the note about"
type textarea "x"
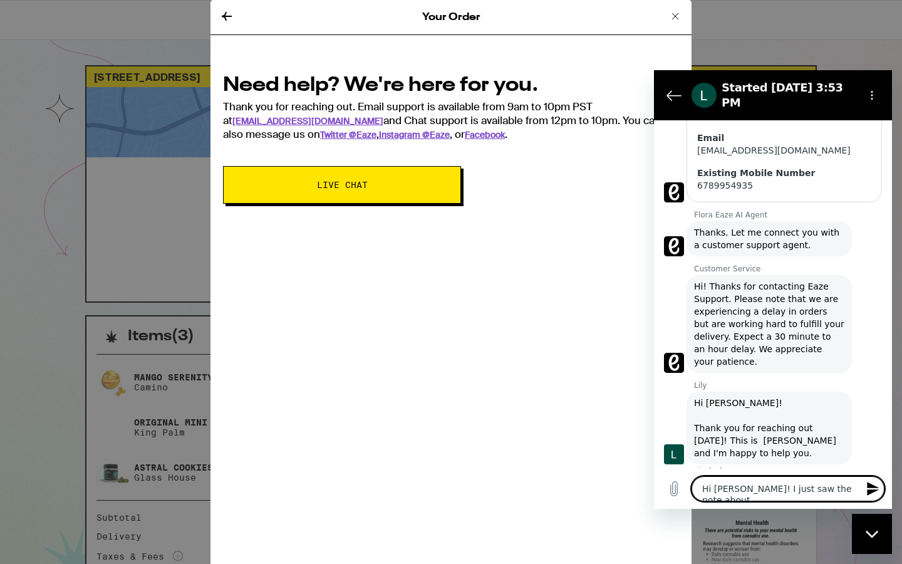
type textarea "Hi Lily! I just saw the note about t"
type textarea "x"
type textarea "Hi Lily! I just saw the note about th"
type textarea "x"
type textarea "Hi Lily! I just saw the note about the"
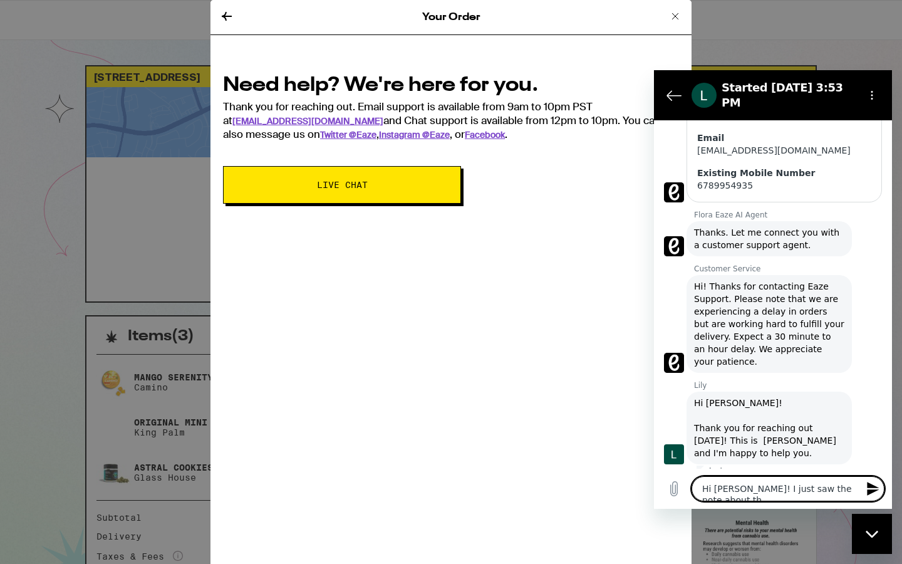
type textarea "x"
type textarea "Hi Lily! I just saw the note about the"
type textarea "x"
type textarea "Hi Lily! I just saw the note about the d"
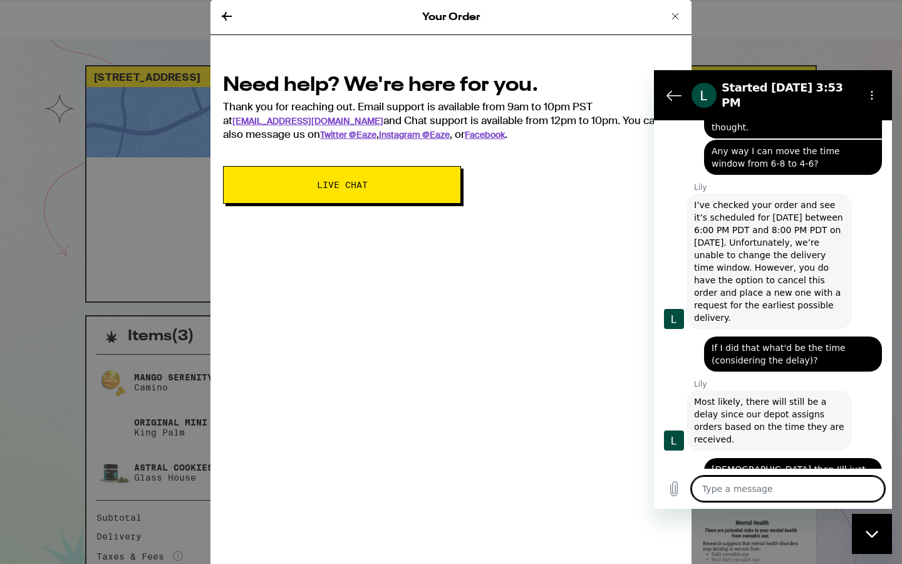
scroll to position [740, 0]
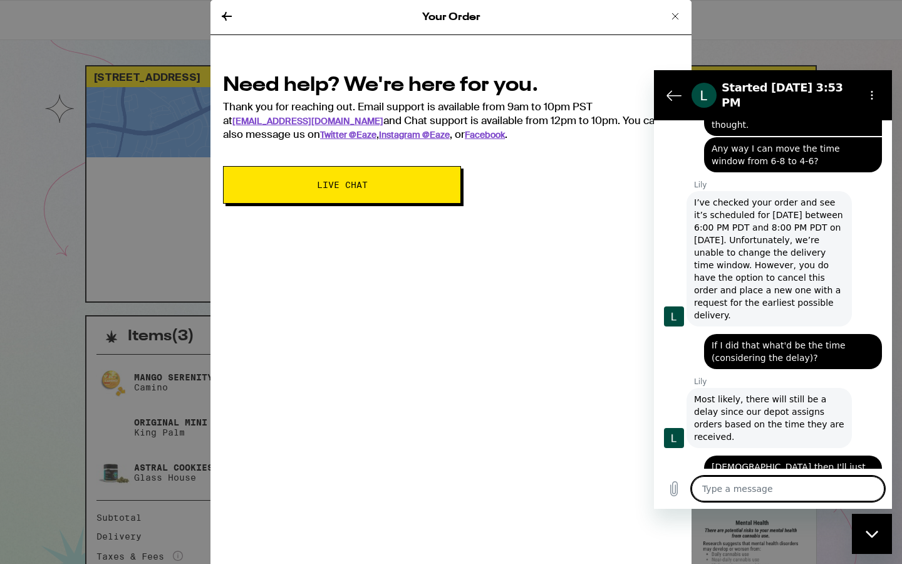
click at [0, 325] on div "Your Order Need help? We're here for you. Thank you for reaching out. Email sup…" at bounding box center [451, 282] width 902 height 564
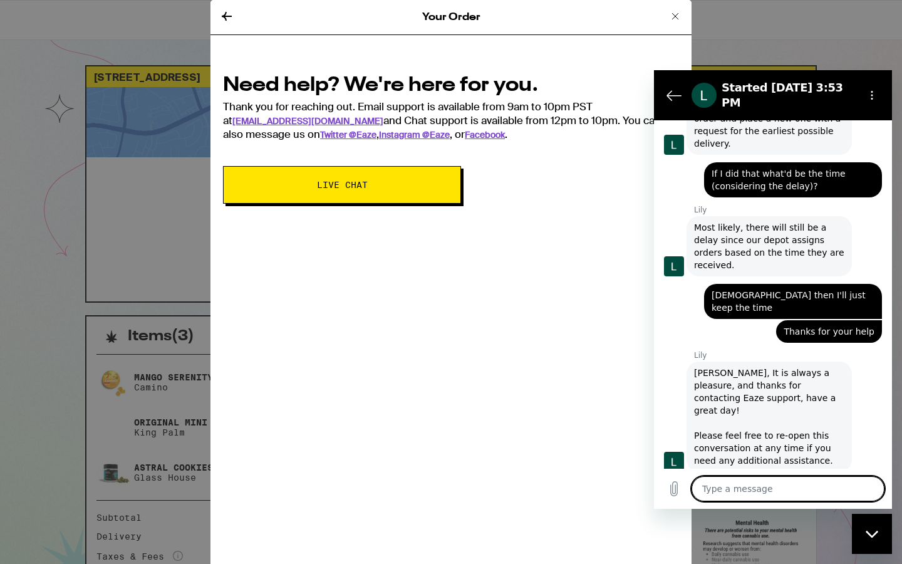
scroll to position [911, 0]
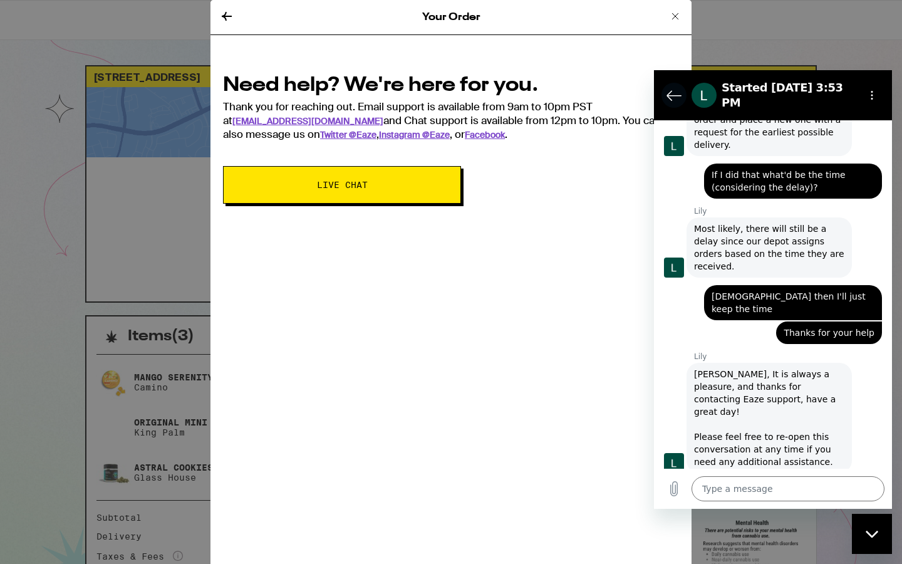
click at [667, 94] on icon "Back to the conversation list" at bounding box center [674, 95] width 15 height 15
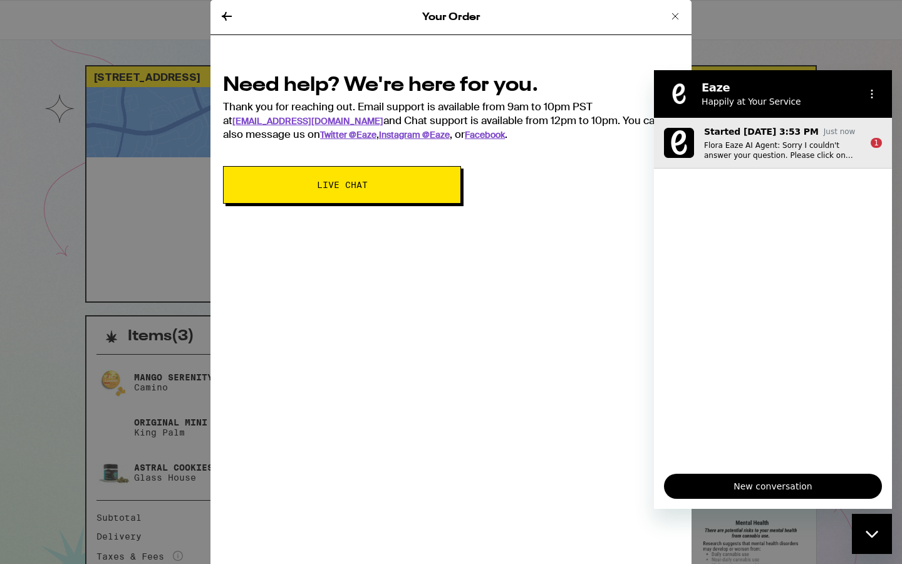
click at [814, 155] on p "Flora Eaze AI Agent: Sorry I couldn't answer your question. Please click on "Ta…" at bounding box center [782, 150] width 157 height 20
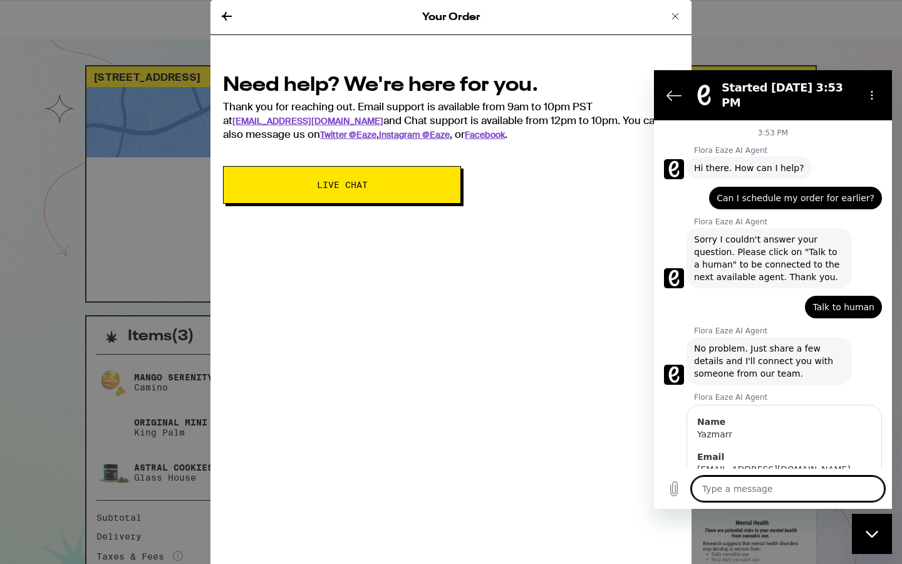
scroll to position [986, 0]
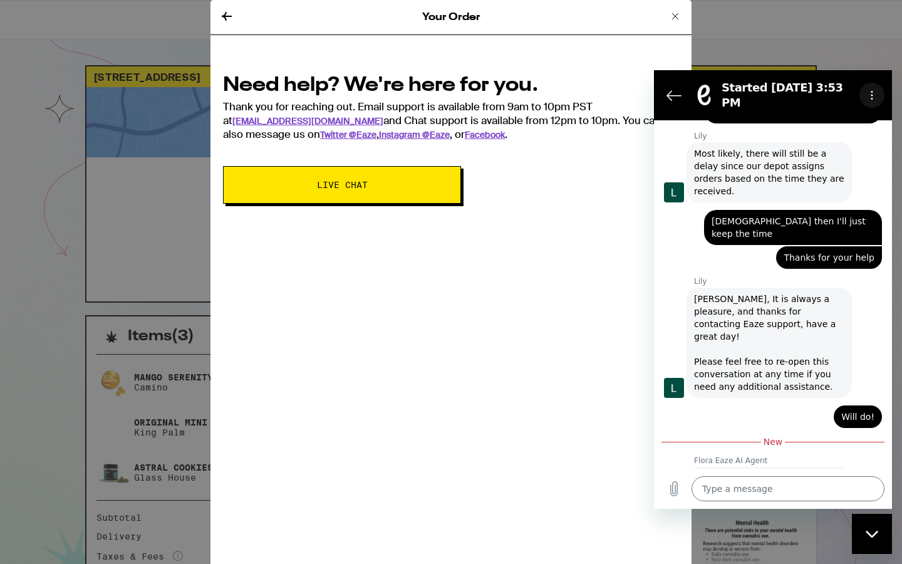
click at [874, 83] on button "Options menu" at bounding box center [872, 95] width 25 height 25
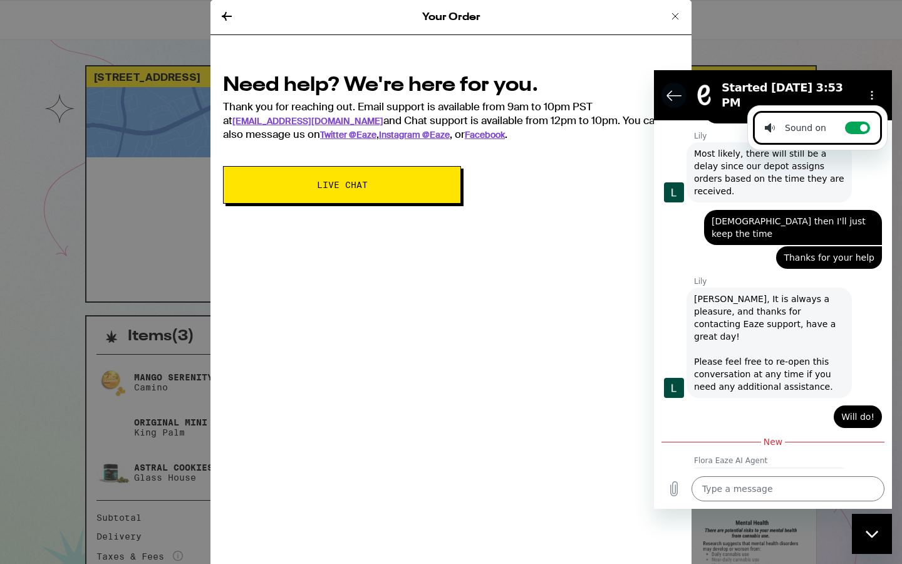
click at [678, 88] on icon "Back to the conversation list" at bounding box center [674, 95] width 15 height 15
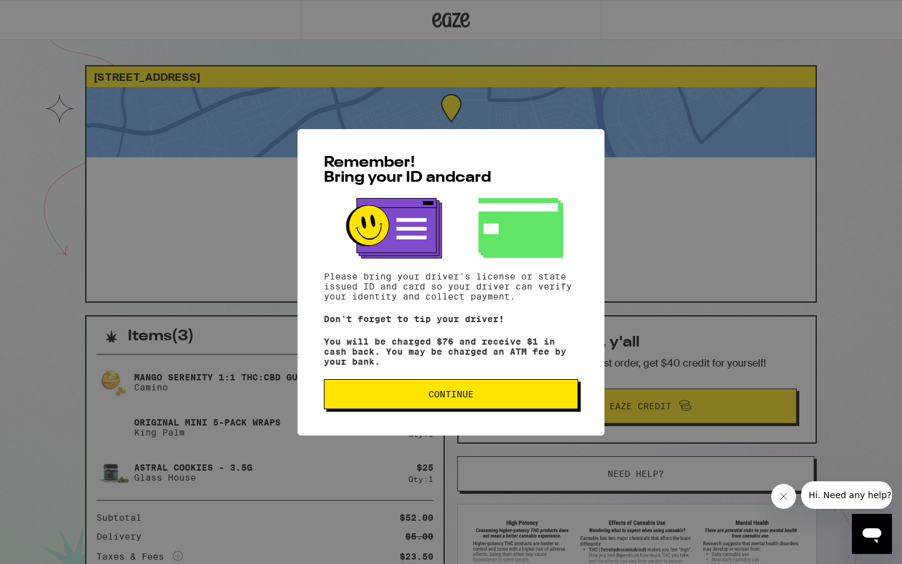
click at [763, 88] on div "Remember! Bring your ID and card Please bring your driver's license or state is…" at bounding box center [451, 282] width 902 height 564
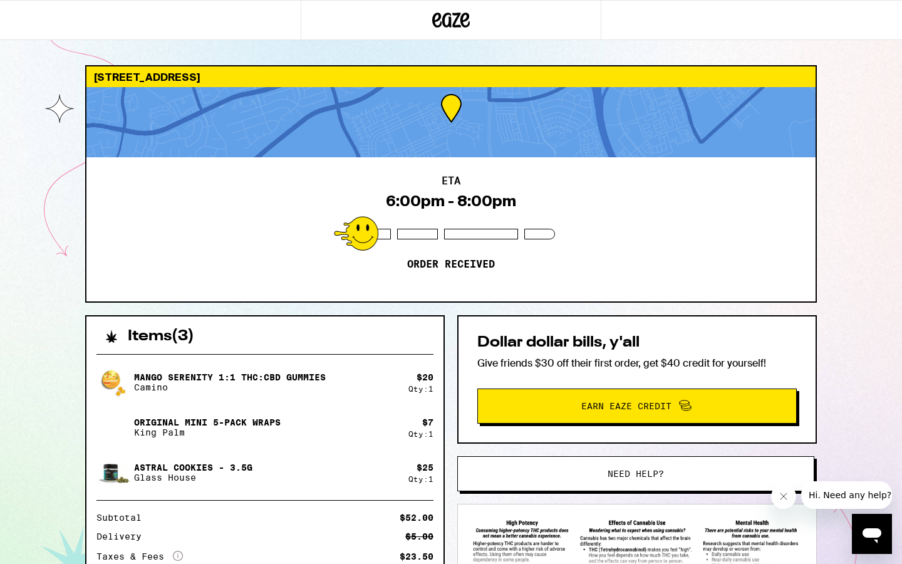
click at [870, 538] on icon "Open messaging window" at bounding box center [872, 534] width 23 height 23
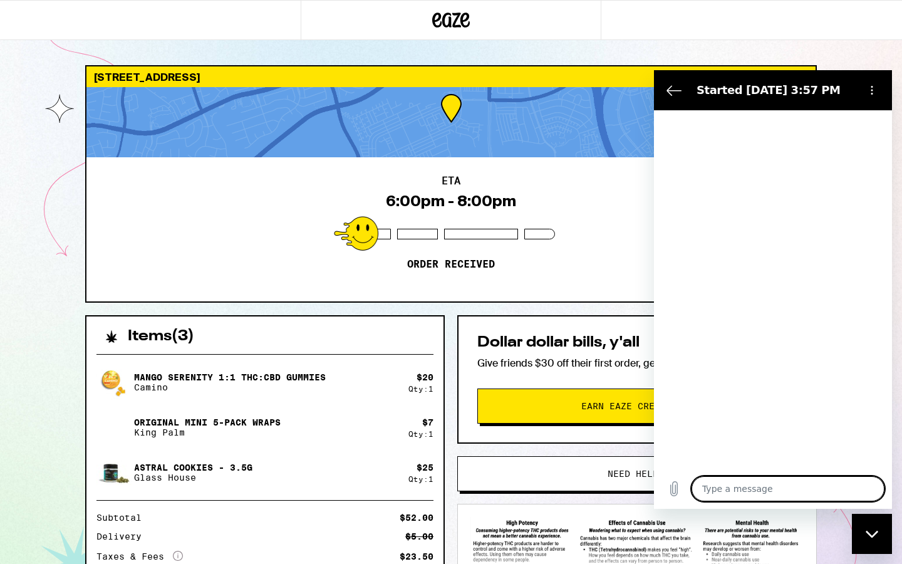
type textarea "x"
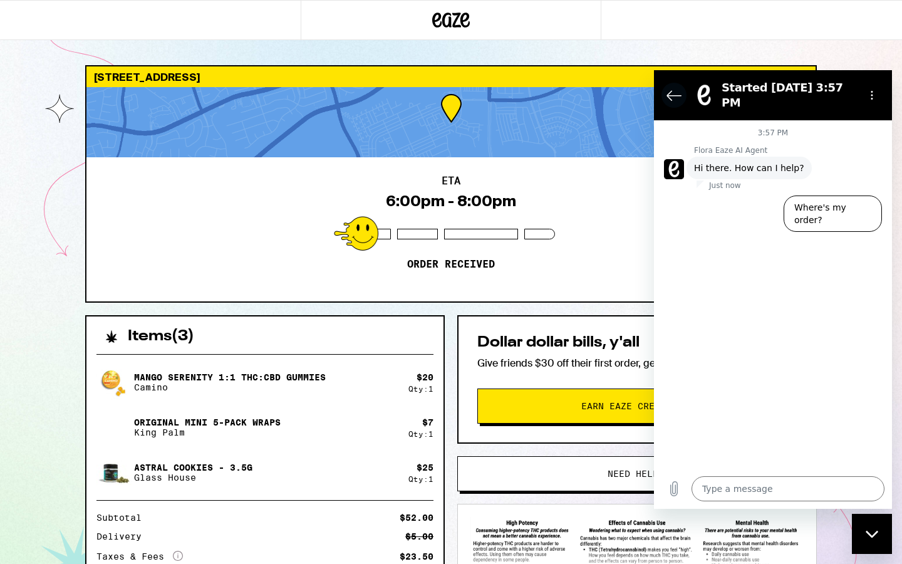
click at [663, 90] on button "Back to the conversation list" at bounding box center [674, 95] width 25 height 25
